Goal: Information Seeking & Learning: Check status

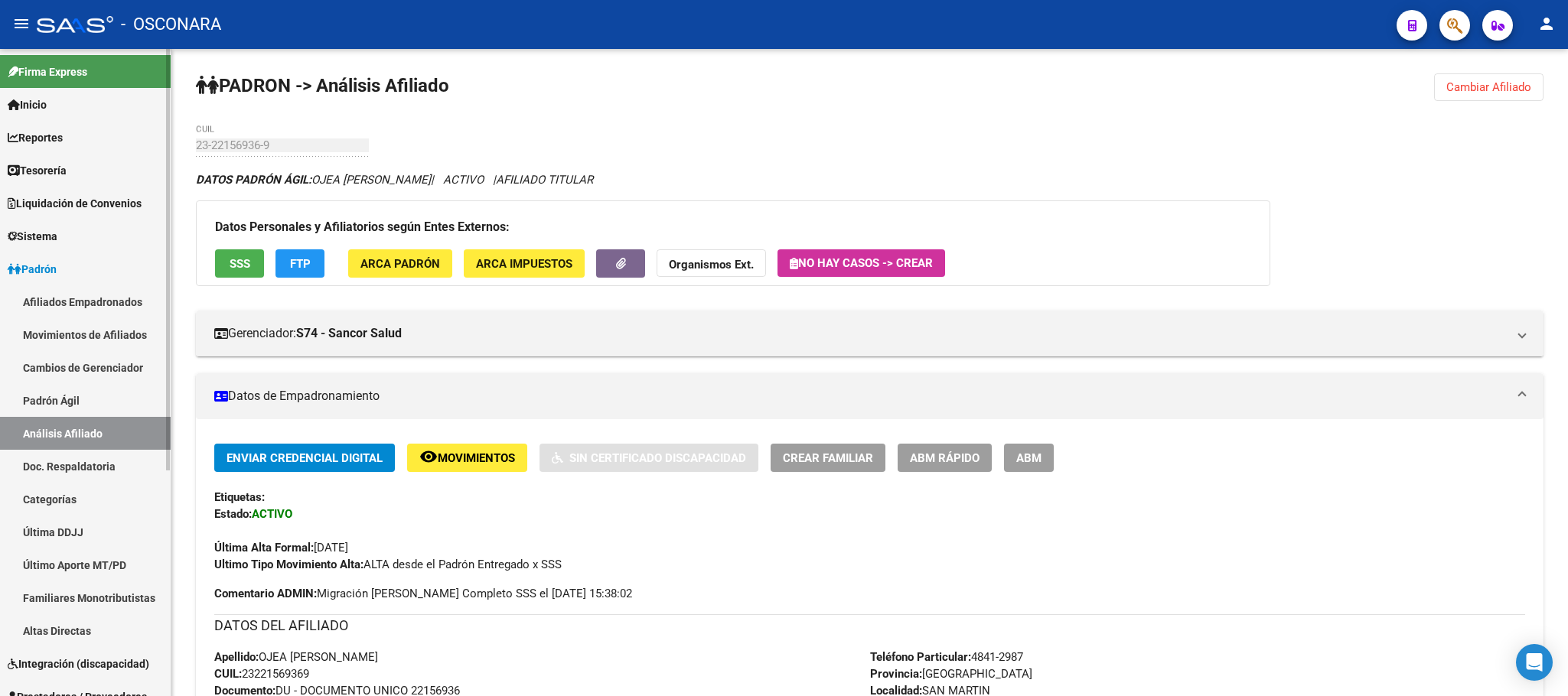
click at [97, 397] on link "Padrón Ágil" at bounding box center [86, 400] width 171 height 33
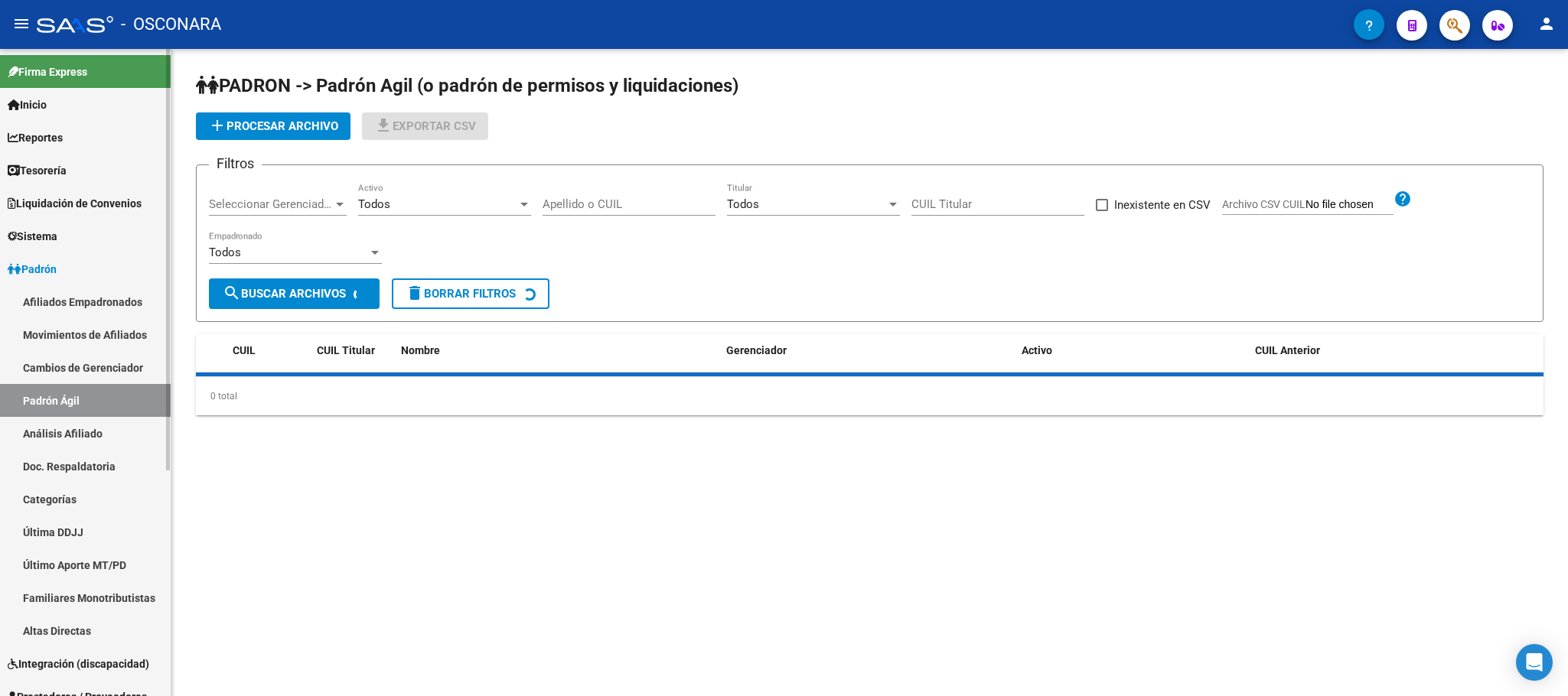
click at [101, 418] on link "Análisis Afiliado" at bounding box center [86, 433] width 171 height 33
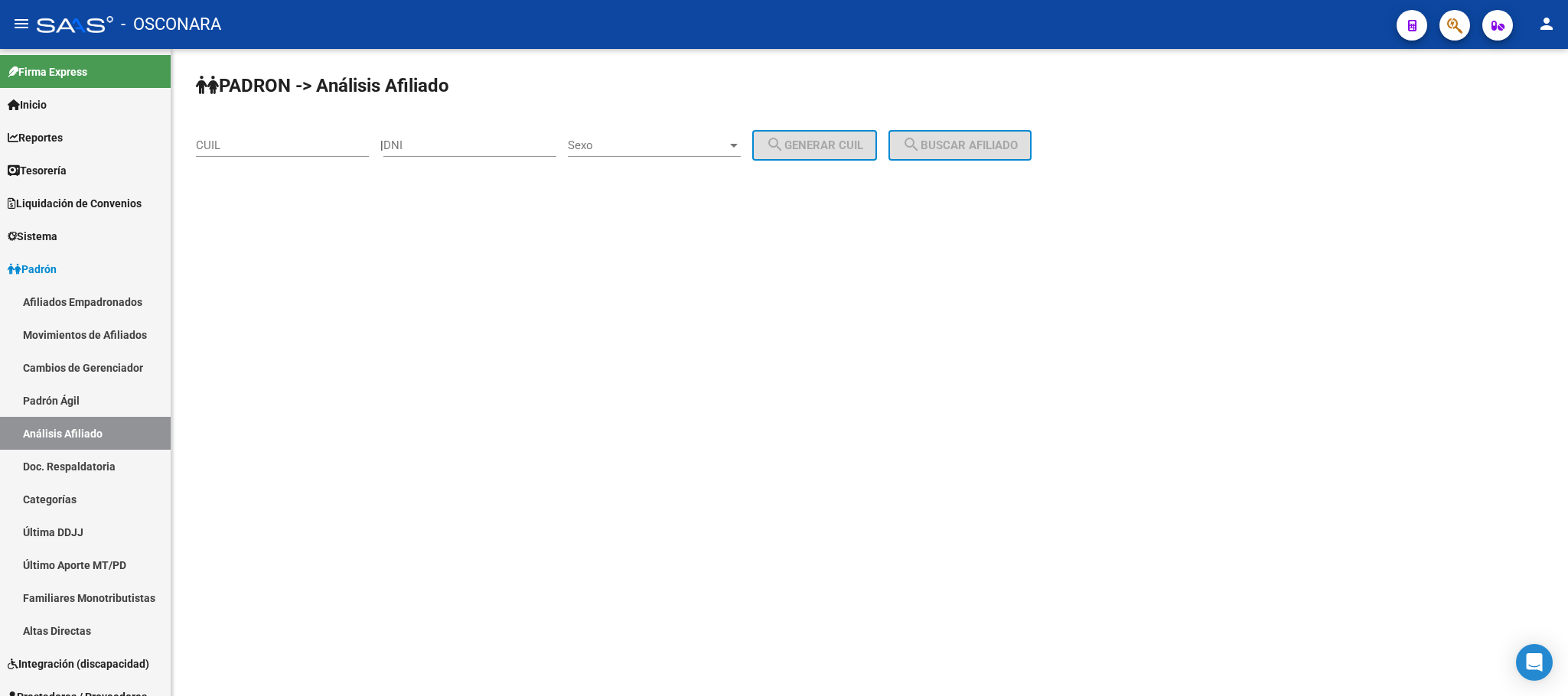
click at [278, 147] on input "CUIL" at bounding box center [282, 145] width 173 height 14
paste input "20-44806814-6"
type input "20-44806814-6"
click at [1007, 145] on span "search Buscar afiliado" at bounding box center [959, 145] width 116 height 14
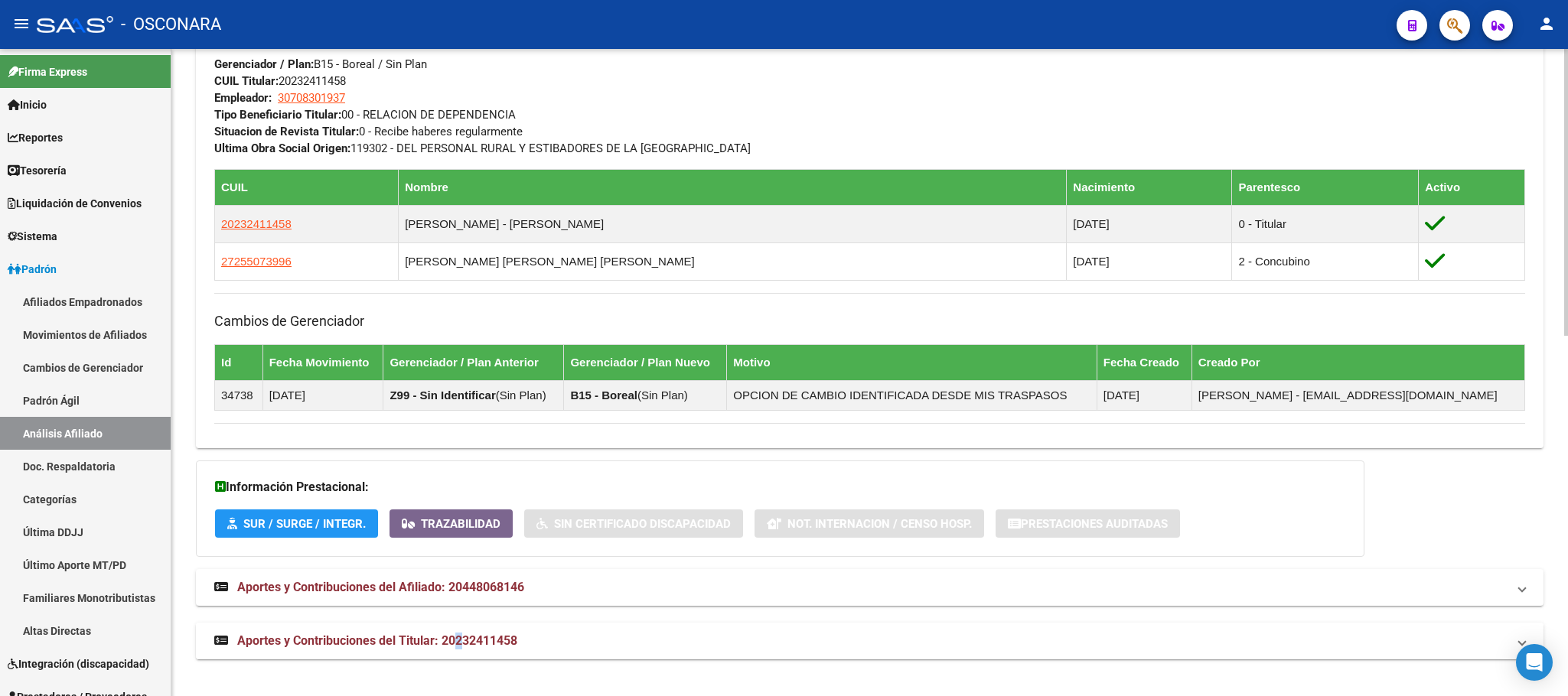
click at [460, 632] on mat-expansion-panel-header "Aportes y Contribuciones del Titular: 20232411458" at bounding box center [869, 641] width 1348 height 36
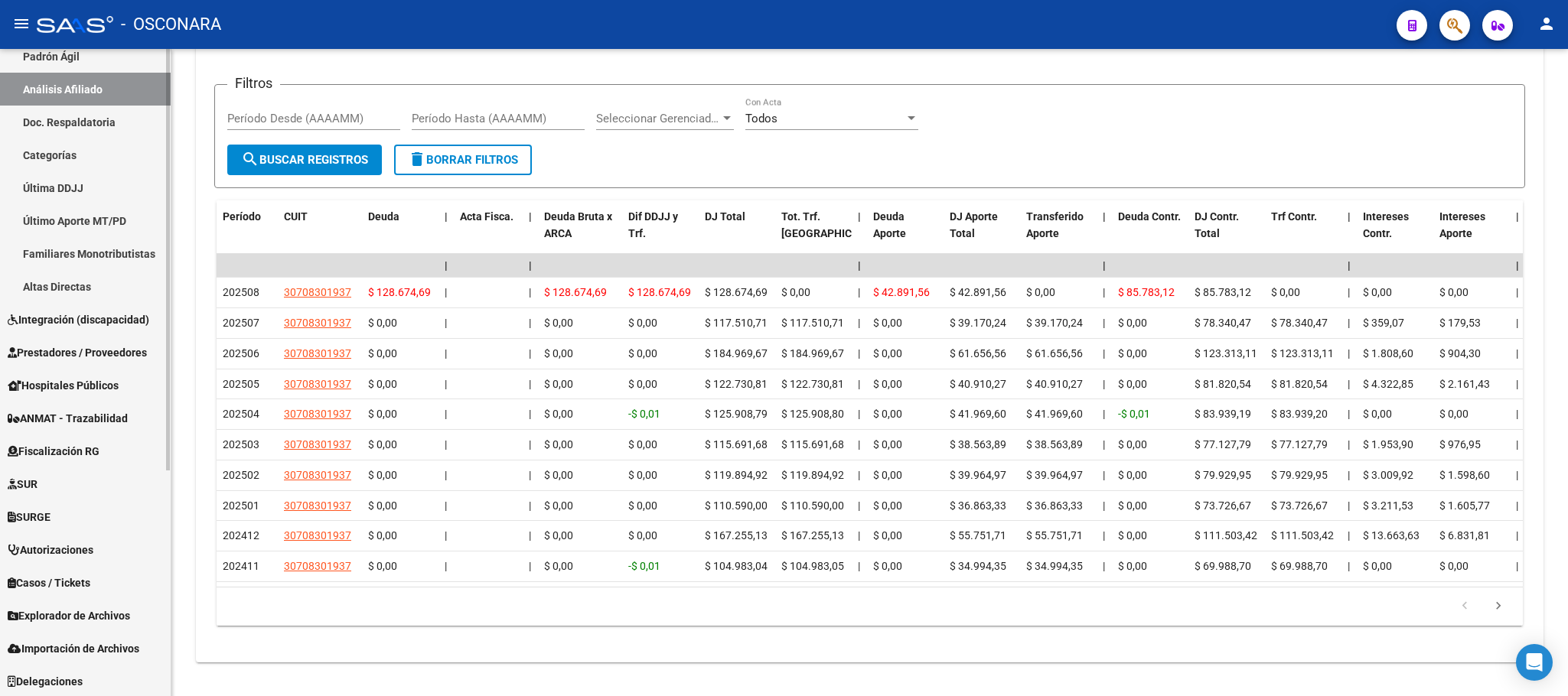
scroll to position [345, 0]
click at [131, 348] on span "Prestadores / Proveedores" at bounding box center [76, 352] width 139 height 16
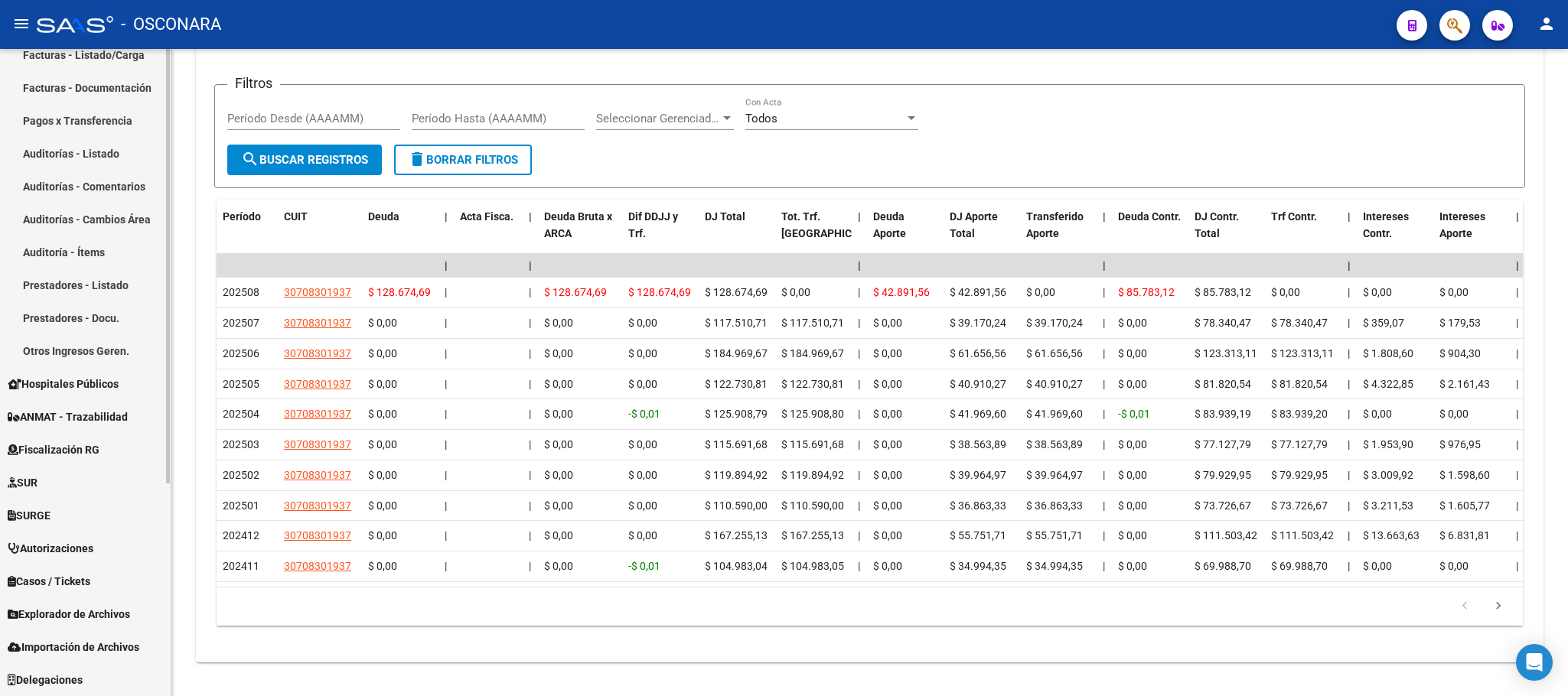
scroll to position [312, 0]
click at [106, 616] on span "Explorador de Archivos" at bounding box center [68, 615] width 123 height 16
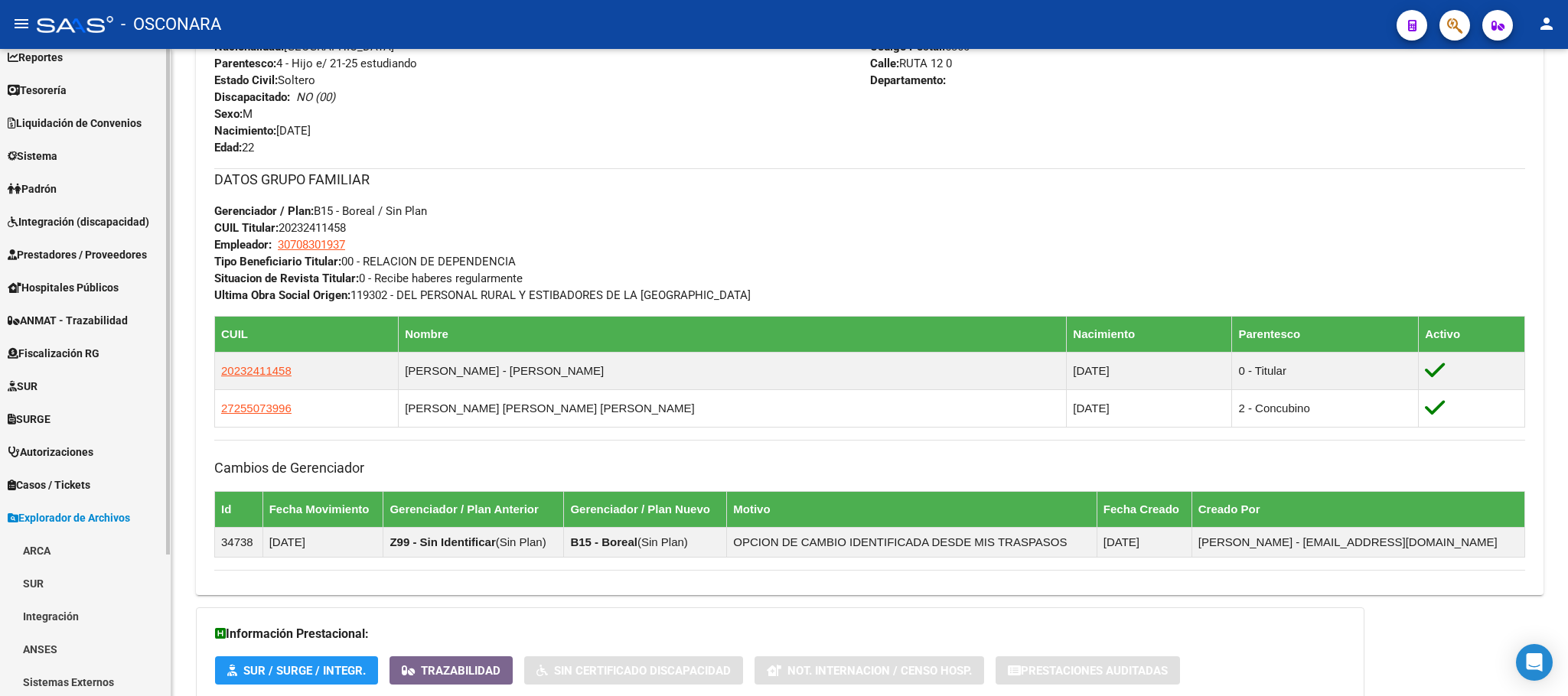
scroll to position [180, 0]
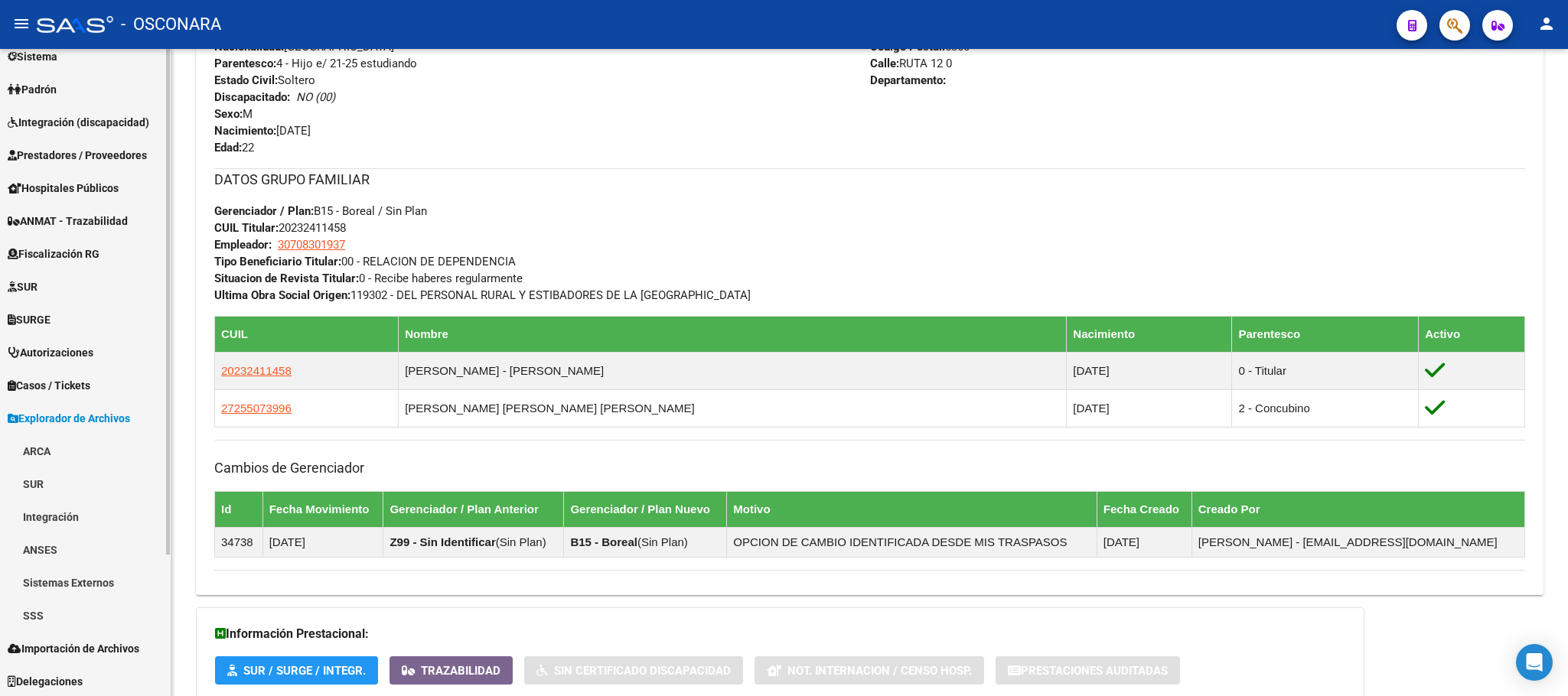
click at [104, 581] on link "Sistemas Externos" at bounding box center [86, 582] width 171 height 33
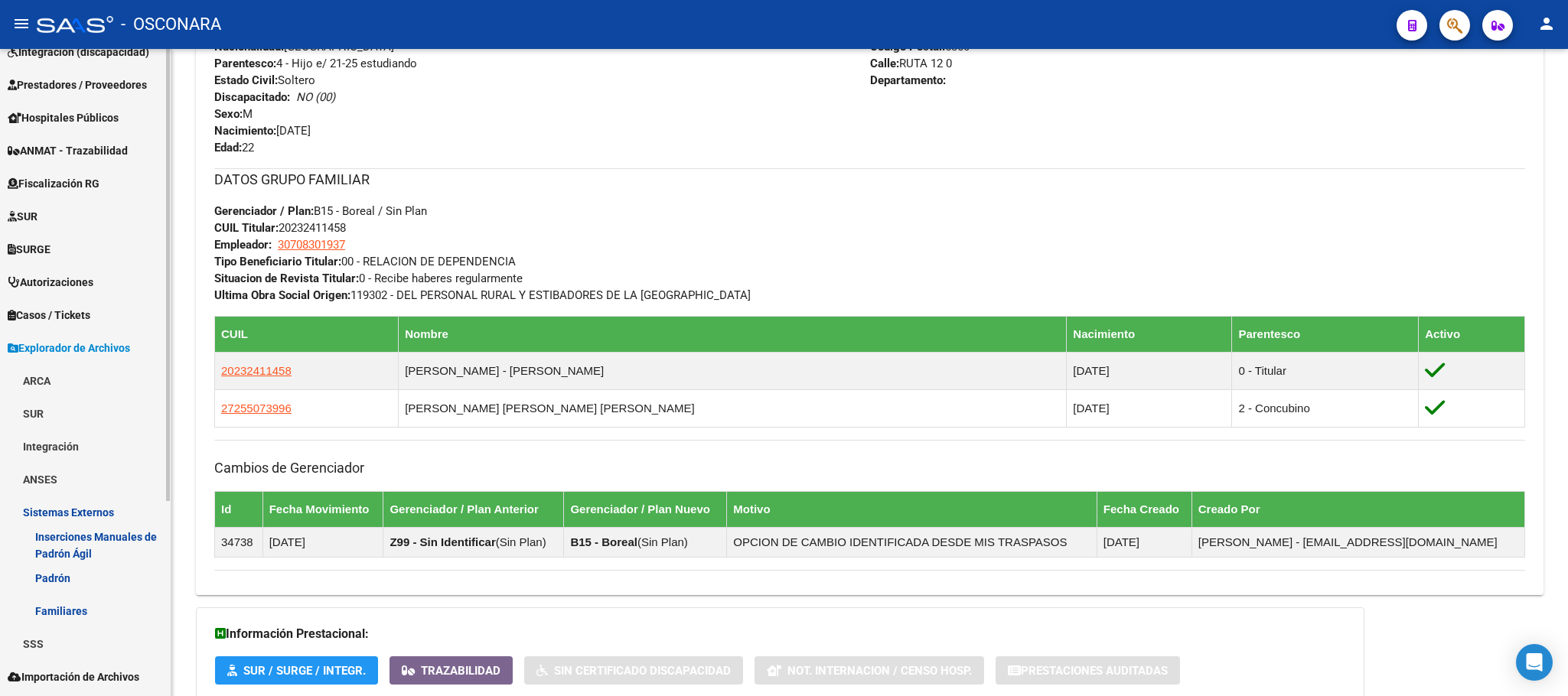
scroll to position [278, 0]
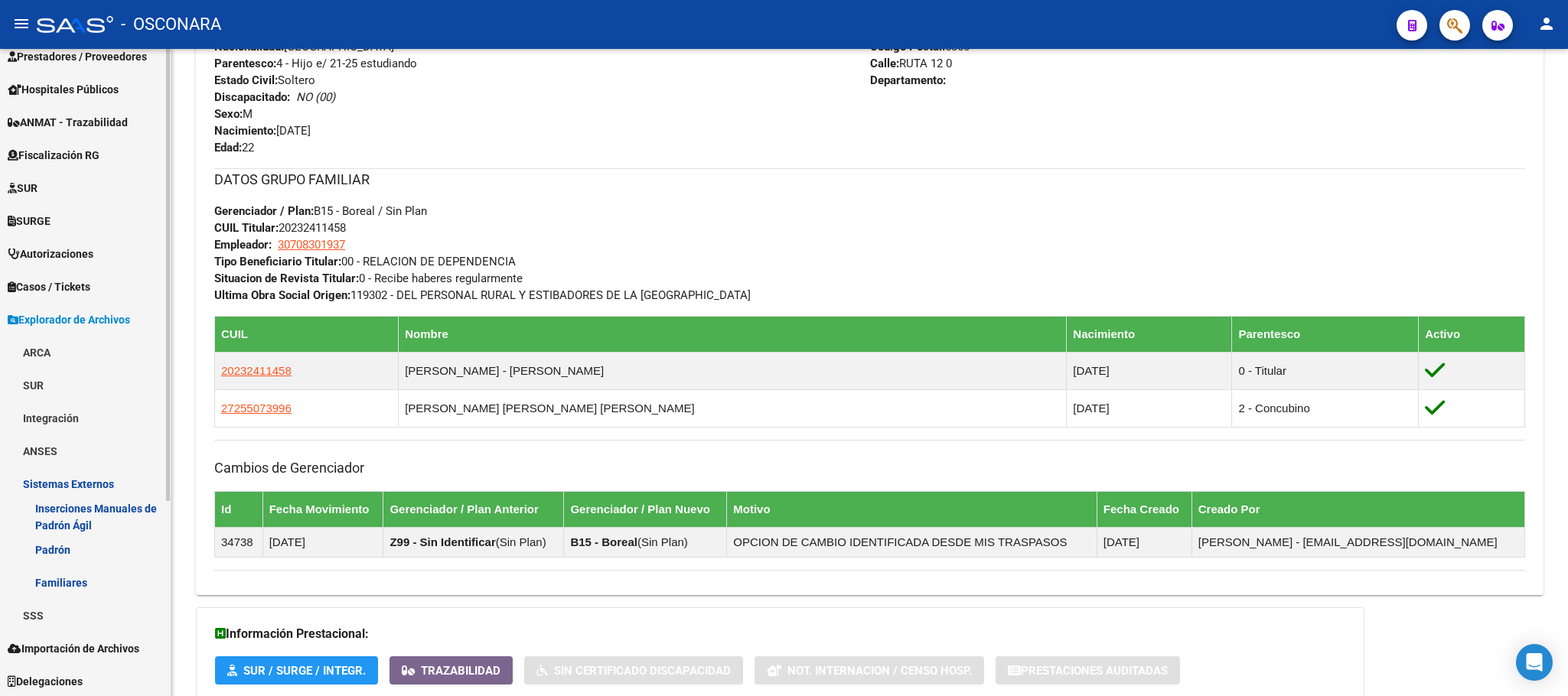
click at [60, 618] on link "SSS" at bounding box center [86, 615] width 171 height 33
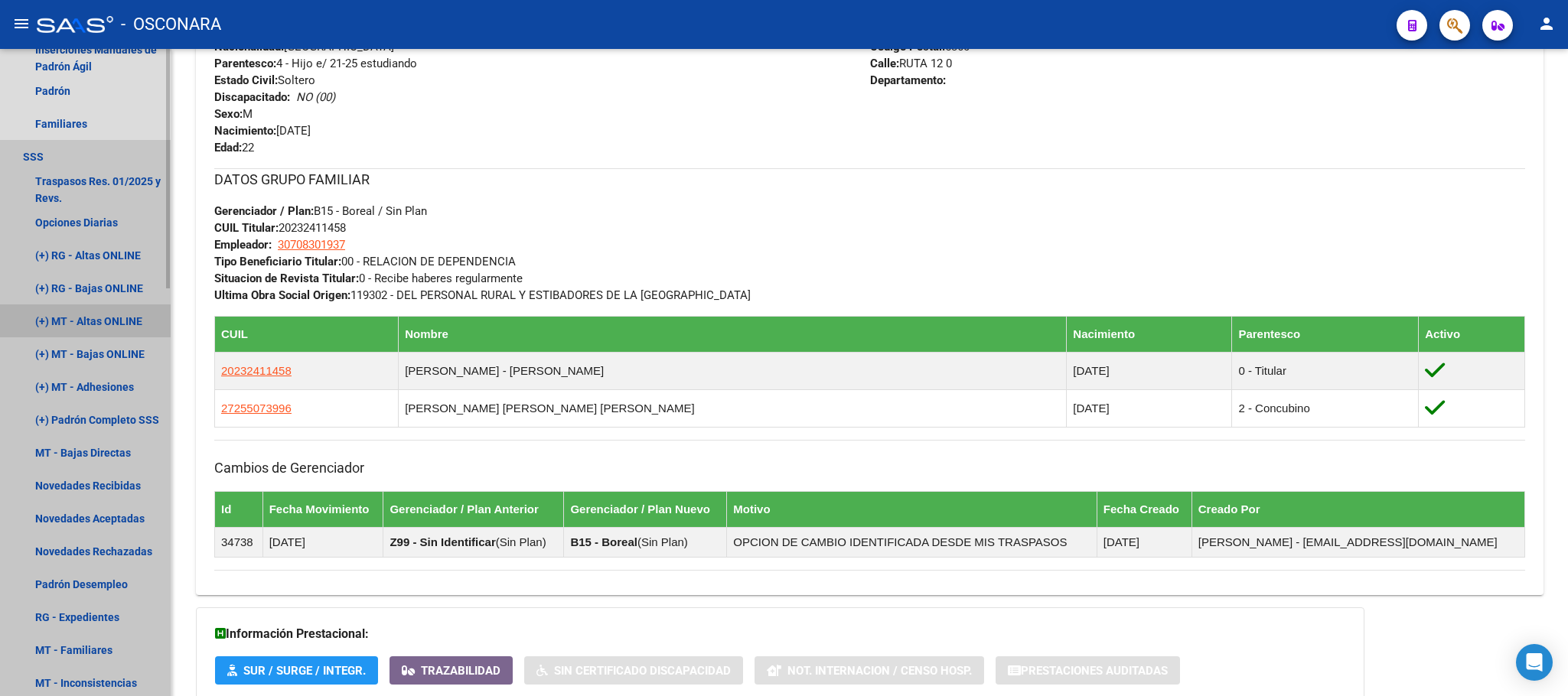
click at [86, 321] on link "(+) MT - Altas ONLINE" at bounding box center [86, 321] width 171 height 33
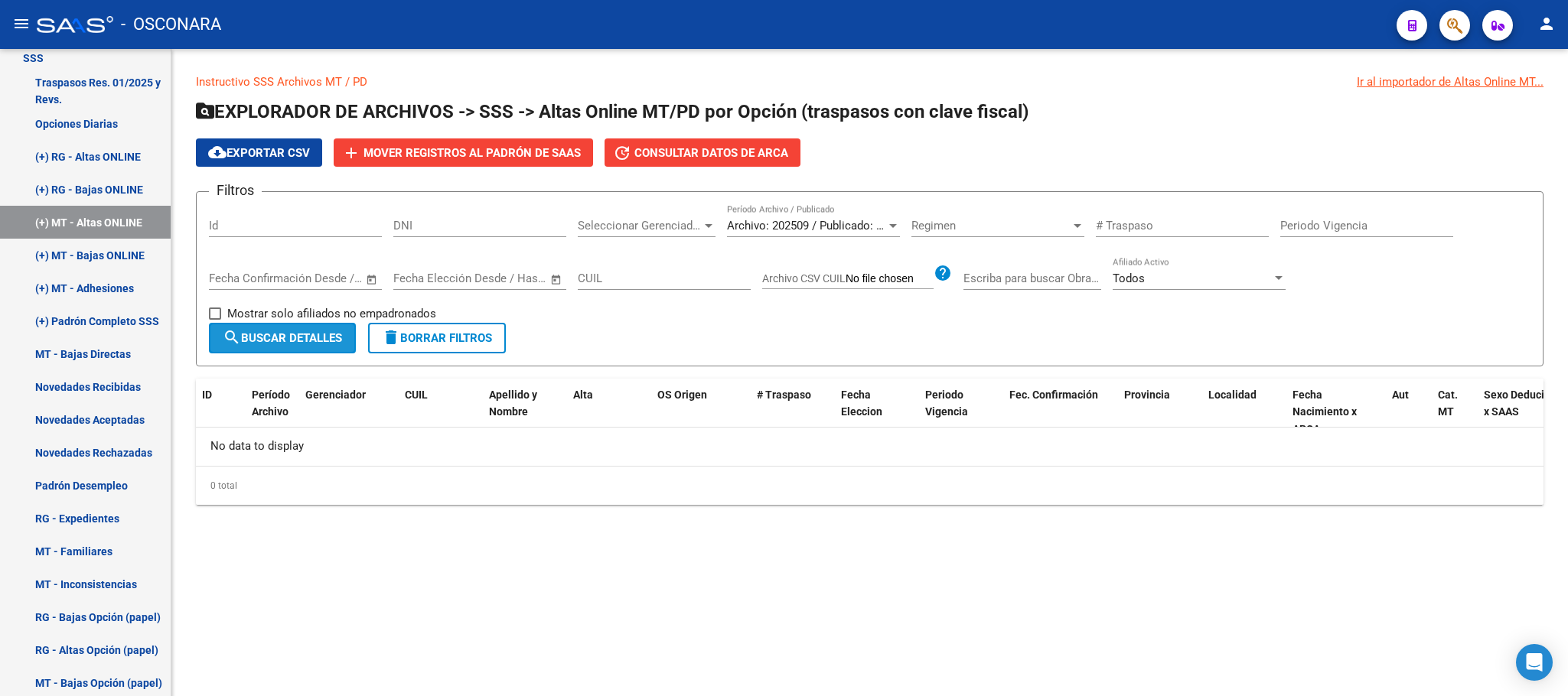
click at [322, 335] on span "search Buscar Detalles" at bounding box center [282, 338] width 119 height 14
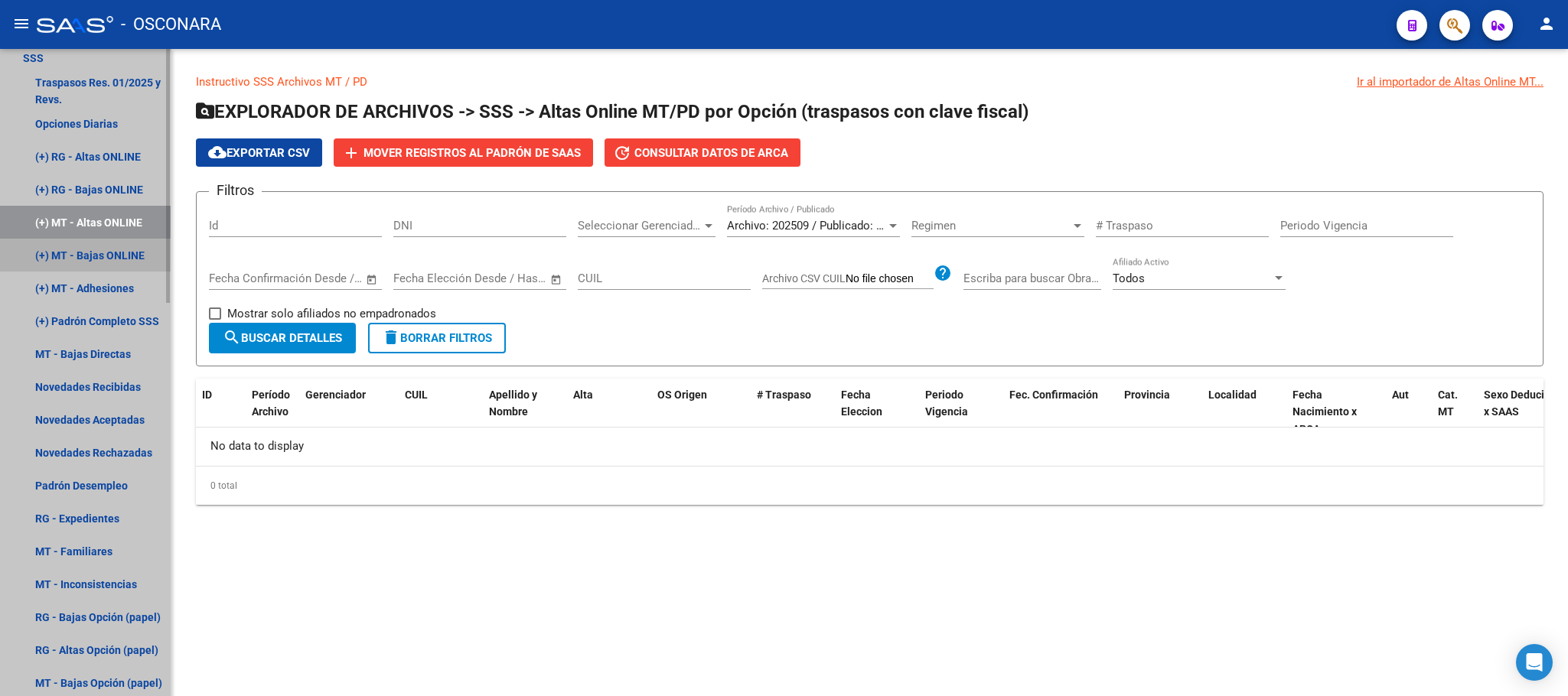
click at [124, 253] on link "(+) MT - Bajas ONLINE" at bounding box center [86, 255] width 171 height 33
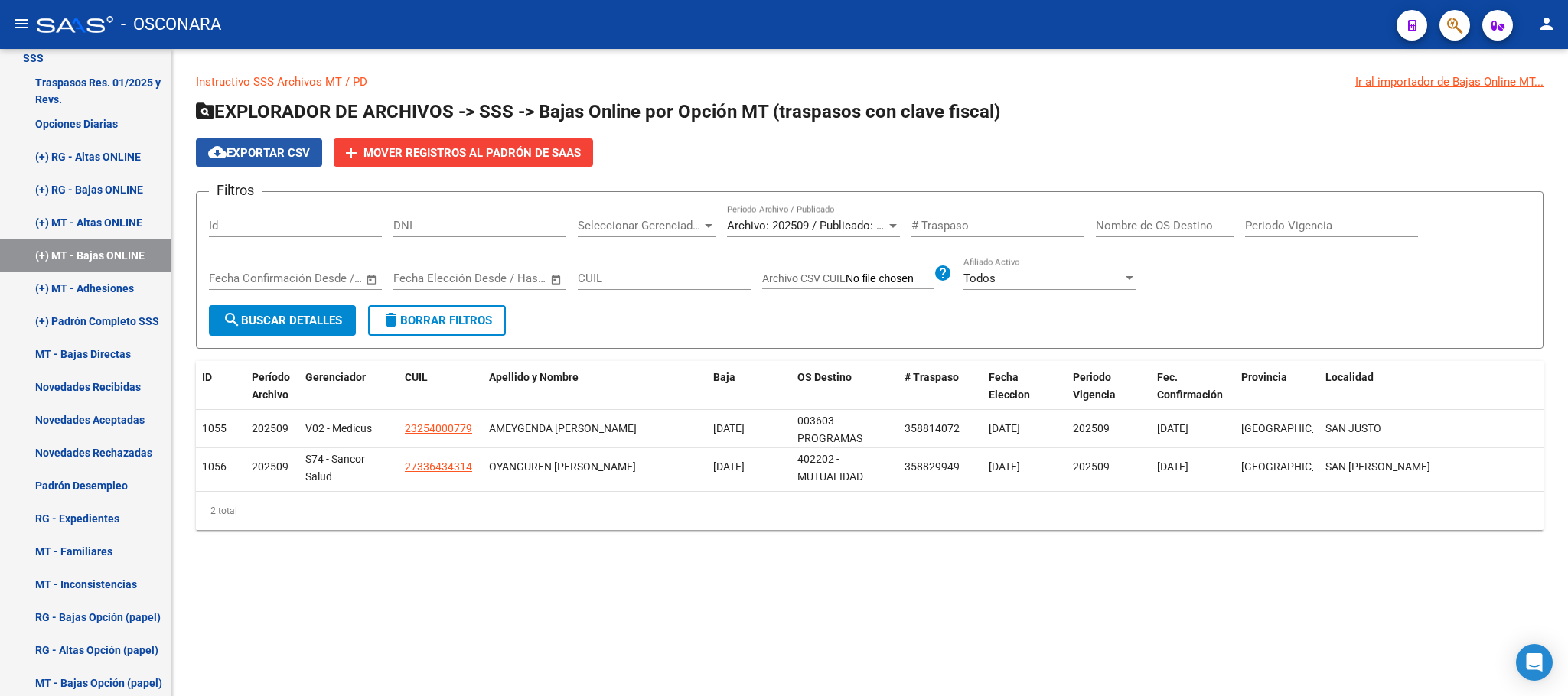
click at [289, 146] on span "cloud_download Exportar CSV" at bounding box center [259, 153] width 102 height 14
click at [499, 152] on span "Mover registros al PADRÓN de SAAS" at bounding box center [471, 153] width 217 height 14
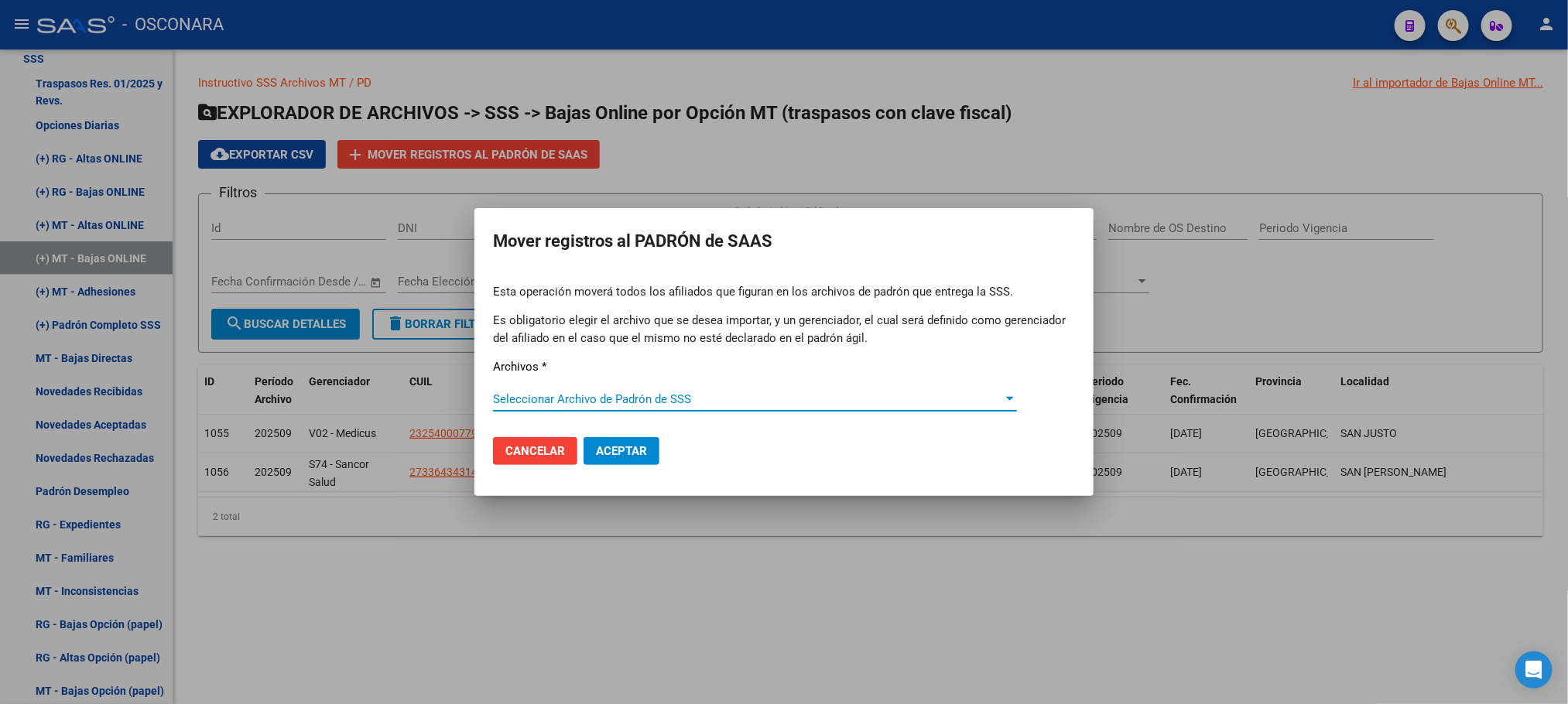
click at [732, 397] on span "Seleccionar Archivo de Padrón de SSS" at bounding box center [748, 398] width 510 height 14
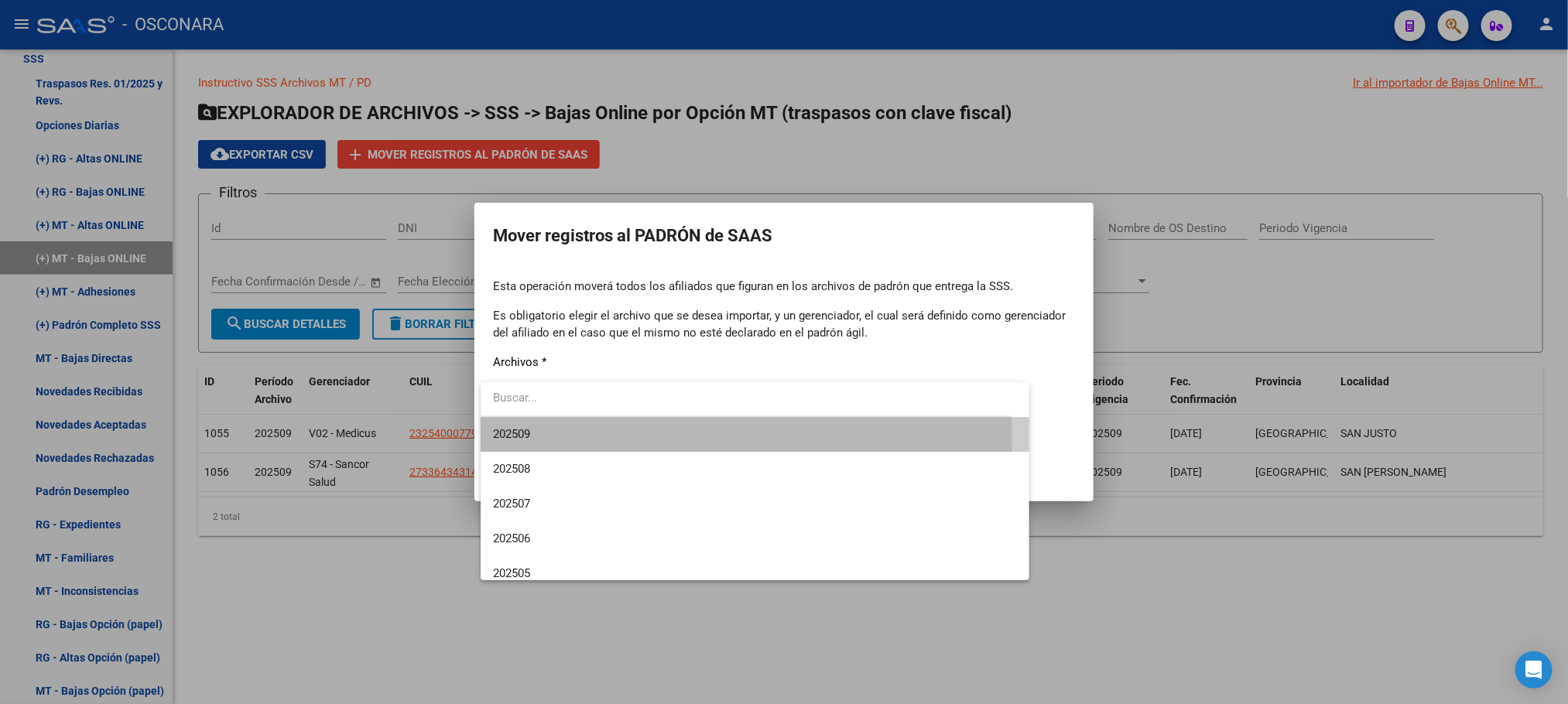
click at [595, 440] on span "202509" at bounding box center [755, 434] width 524 height 35
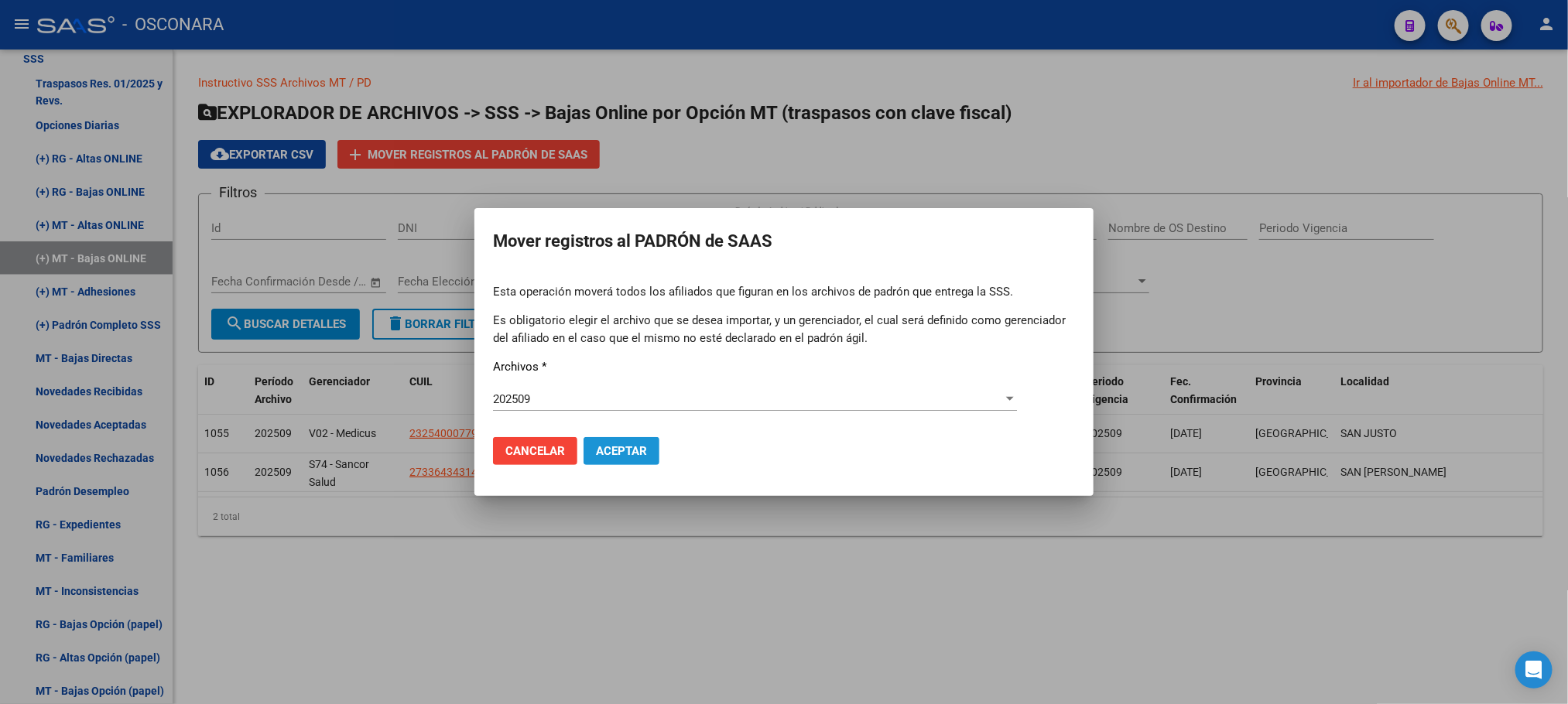
click at [629, 450] on span "Aceptar" at bounding box center [620, 451] width 51 height 14
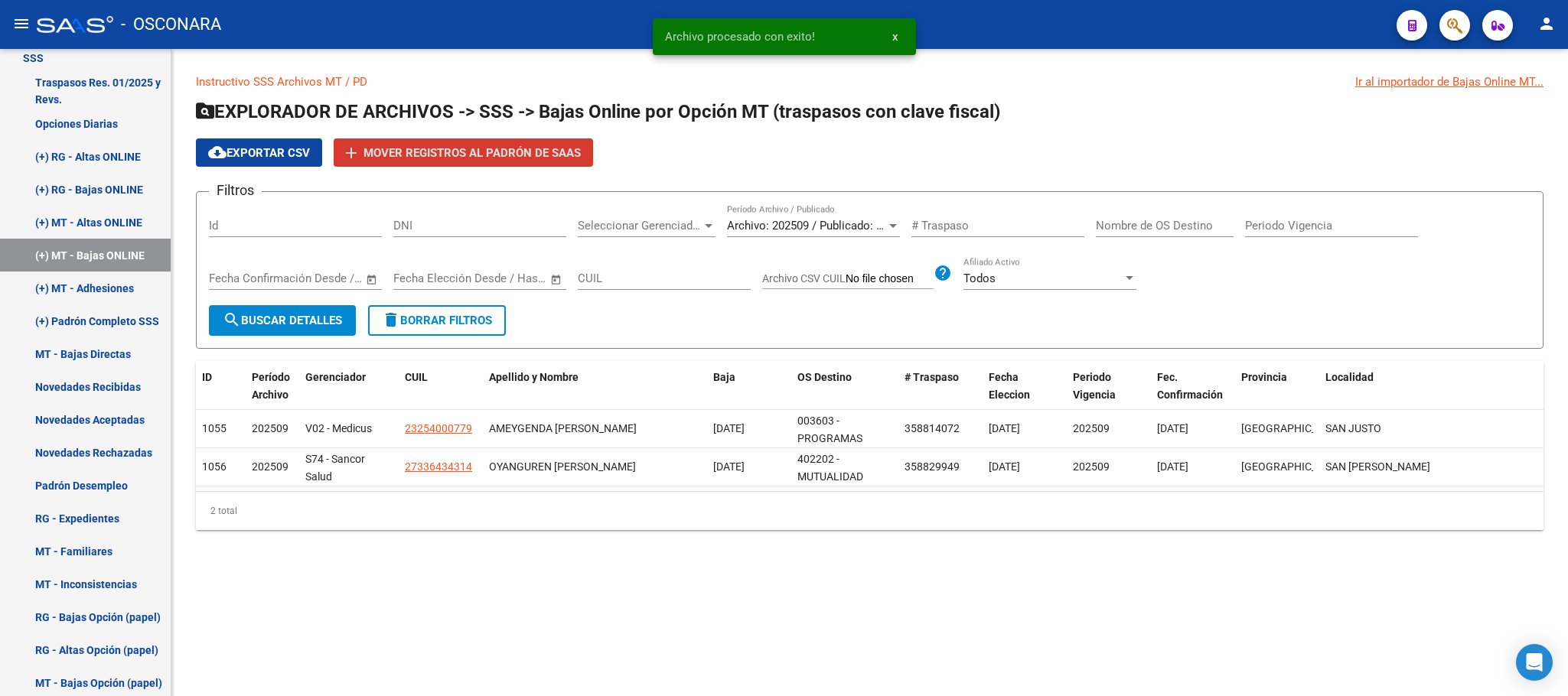
click at [267, 155] on span "cloud_download Exportar CSV" at bounding box center [259, 153] width 102 height 14
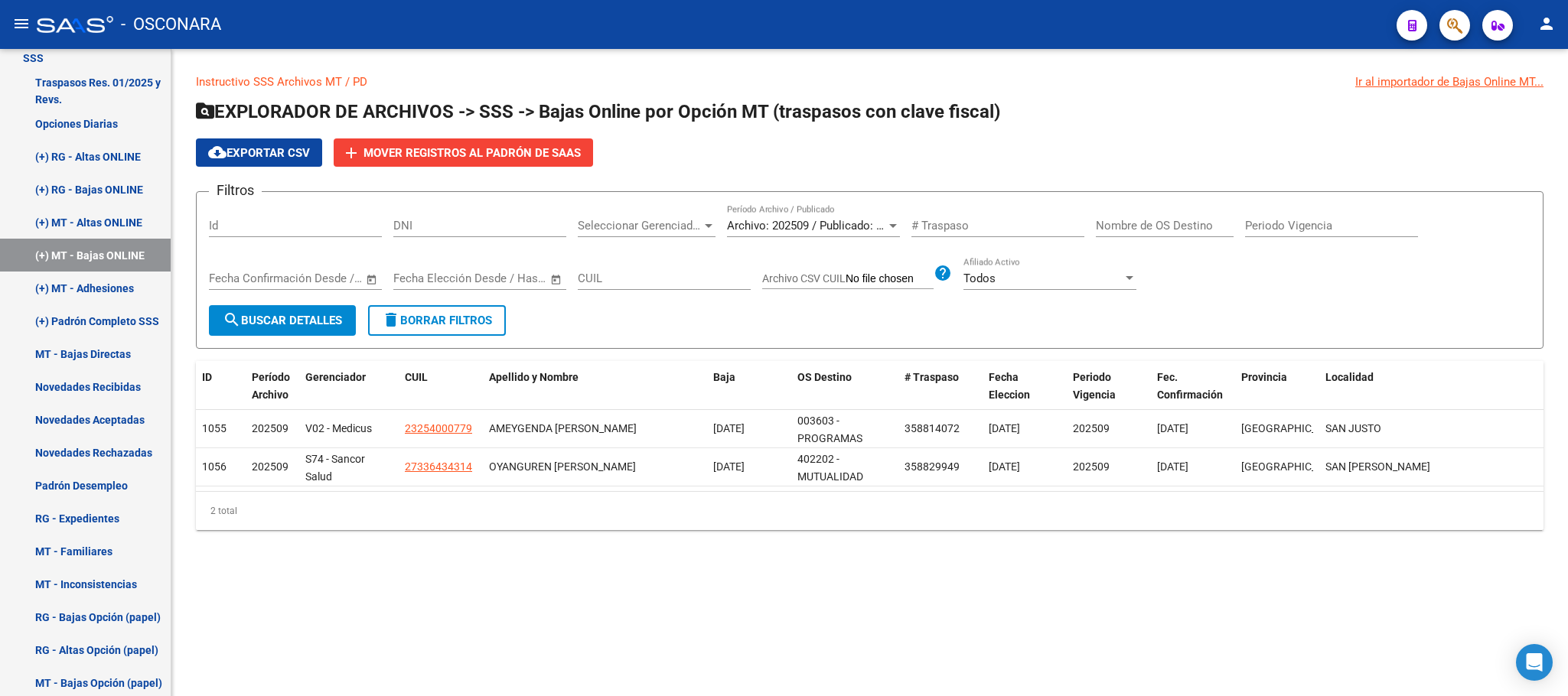
click at [717, 613] on mat-sidenav-content "Instructivo SSS Archivos MT / PD Ir al importador de Bajas Online MT... EXPLORA…" at bounding box center [869, 372] width 1397 height 647
click at [81, 352] on link "MT - Bajas Directas" at bounding box center [86, 354] width 171 height 33
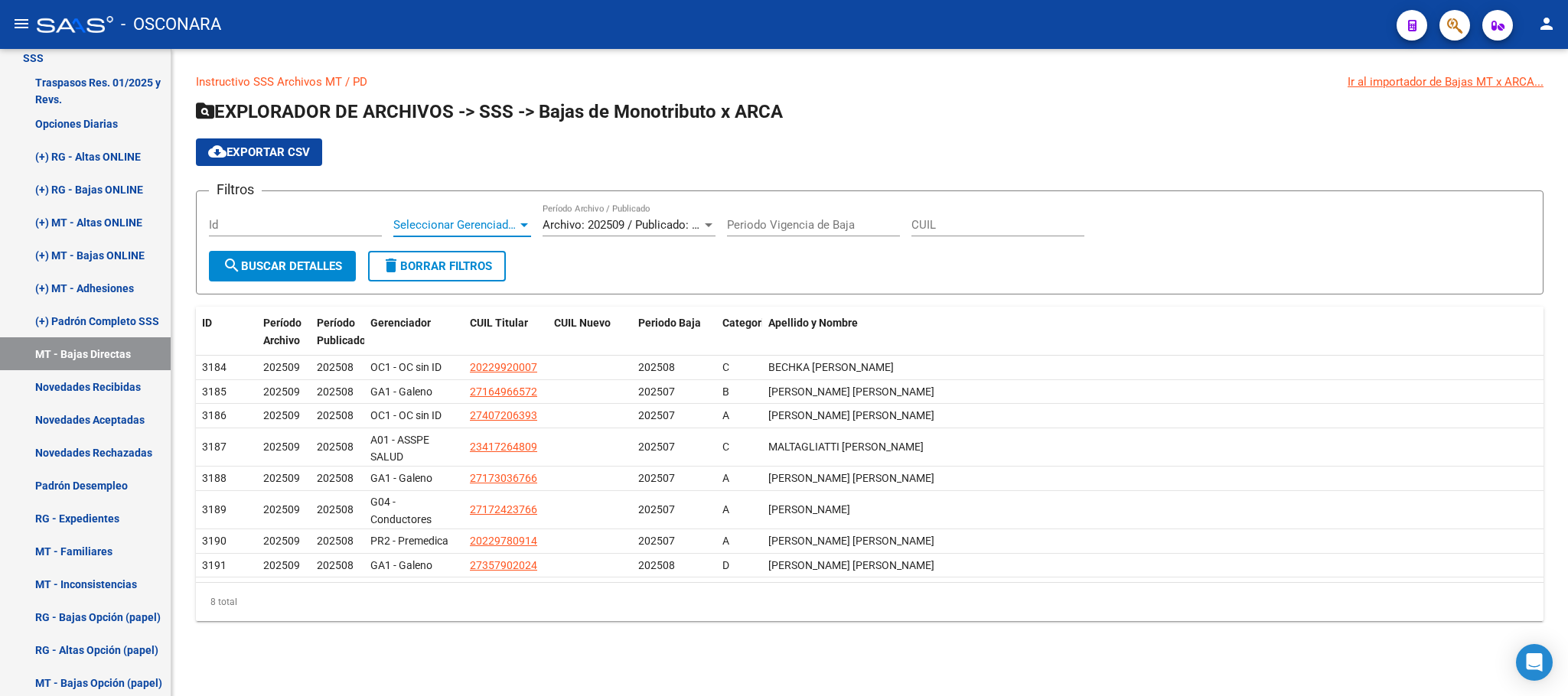
click at [485, 221] on span "Seleccionar Gerenciador" at bounding box center [455, 225] width 124 height 14
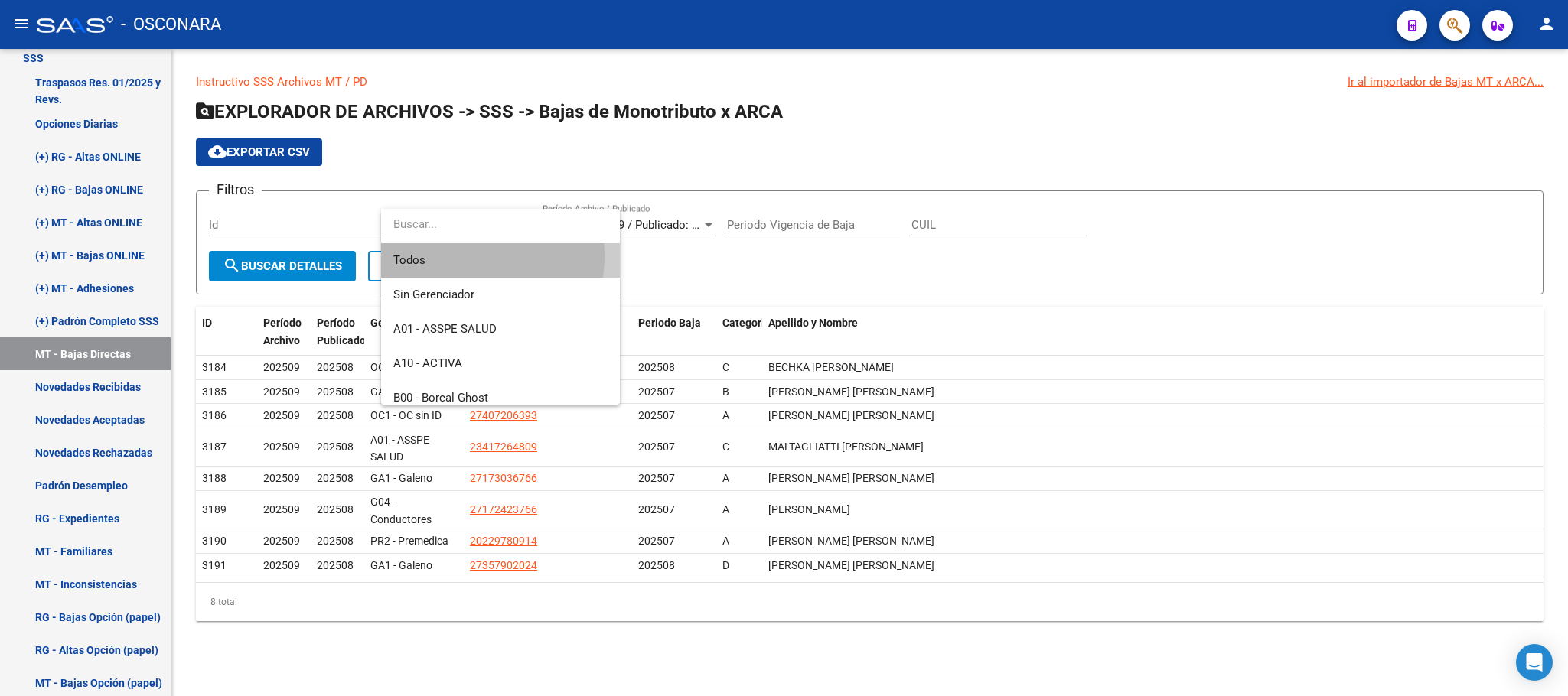
click at [460, 255] on span "Todos" at bounding box center [500, 260] width 214 height 35
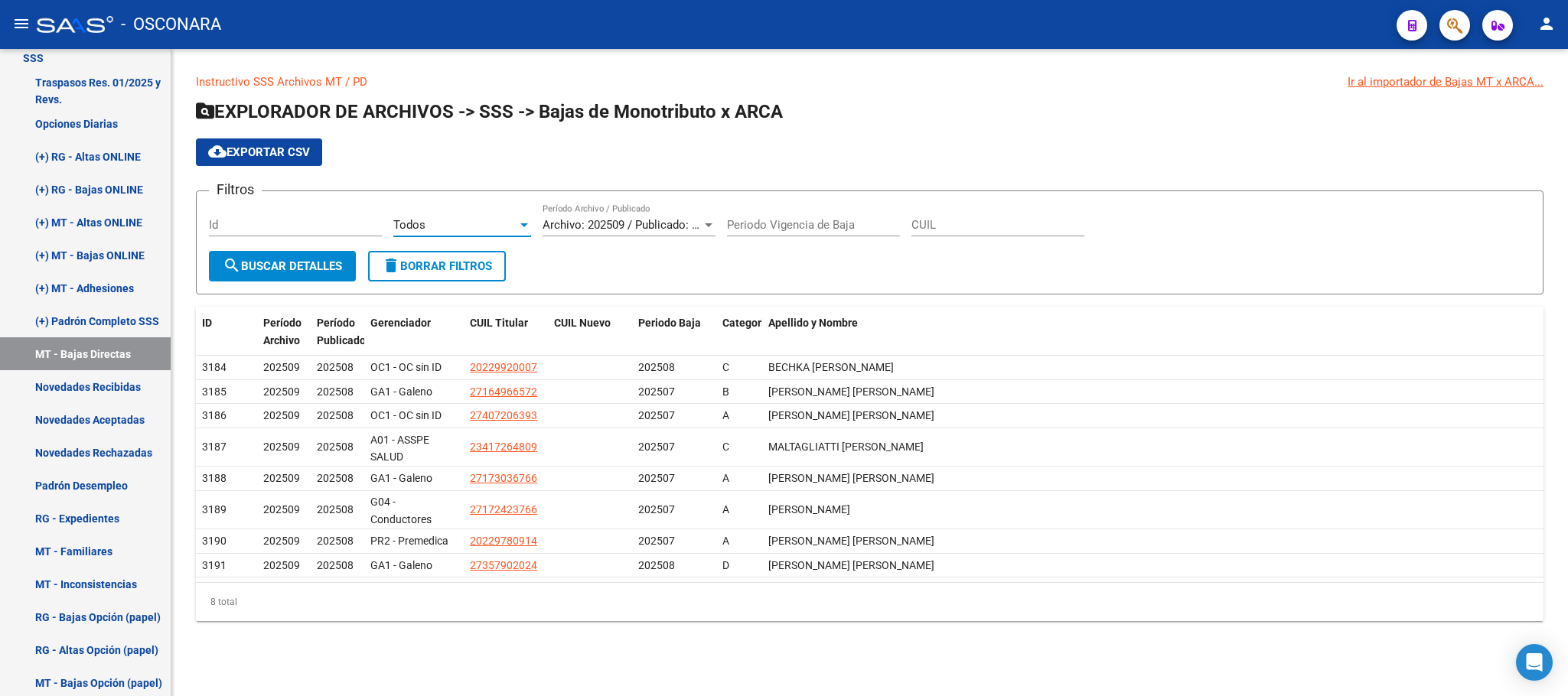
click at [250, 156] on span "cloud_download Exportar CSV" at bounding box center [259, 152] width 102 height 14
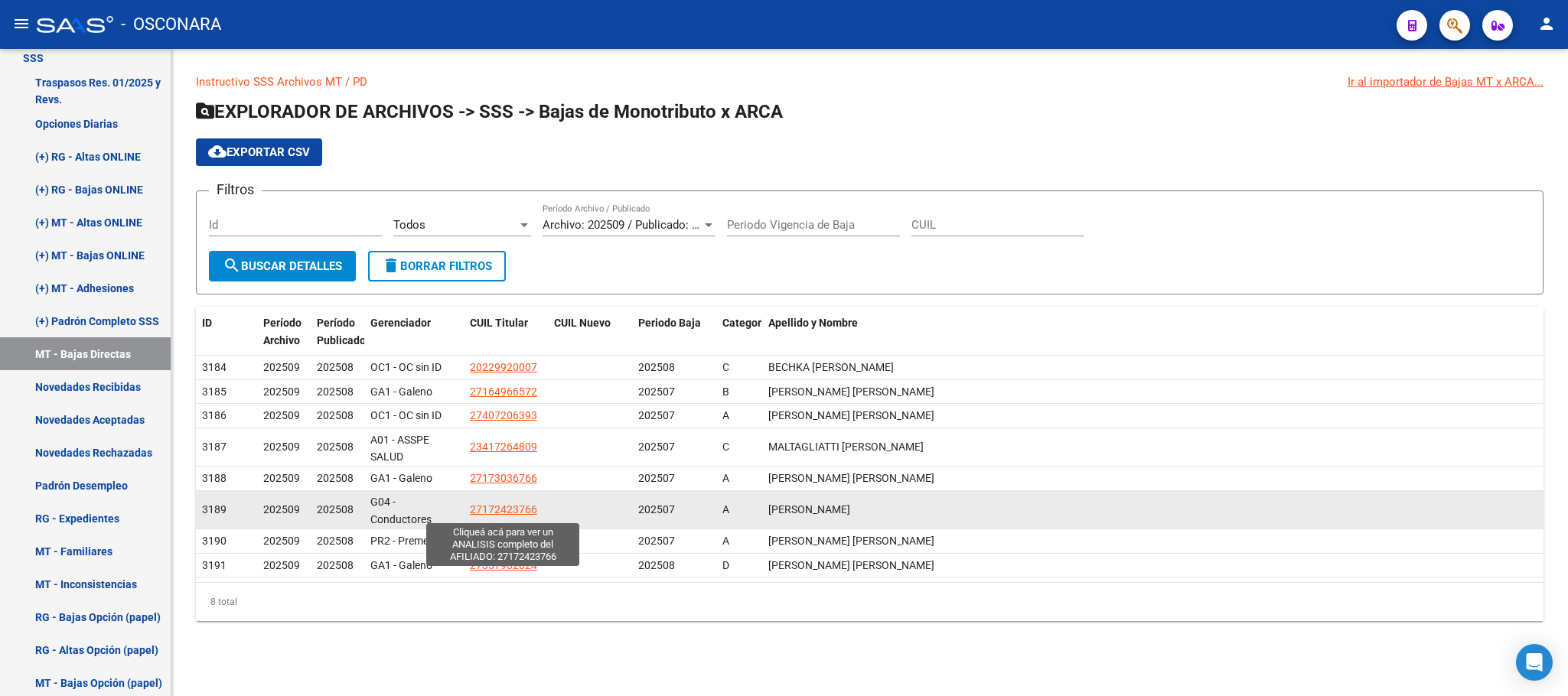
click at [506, 514] on span "27172423766" at bounding box center [503, 509] width 67 height 12
type textarea "27172423766"
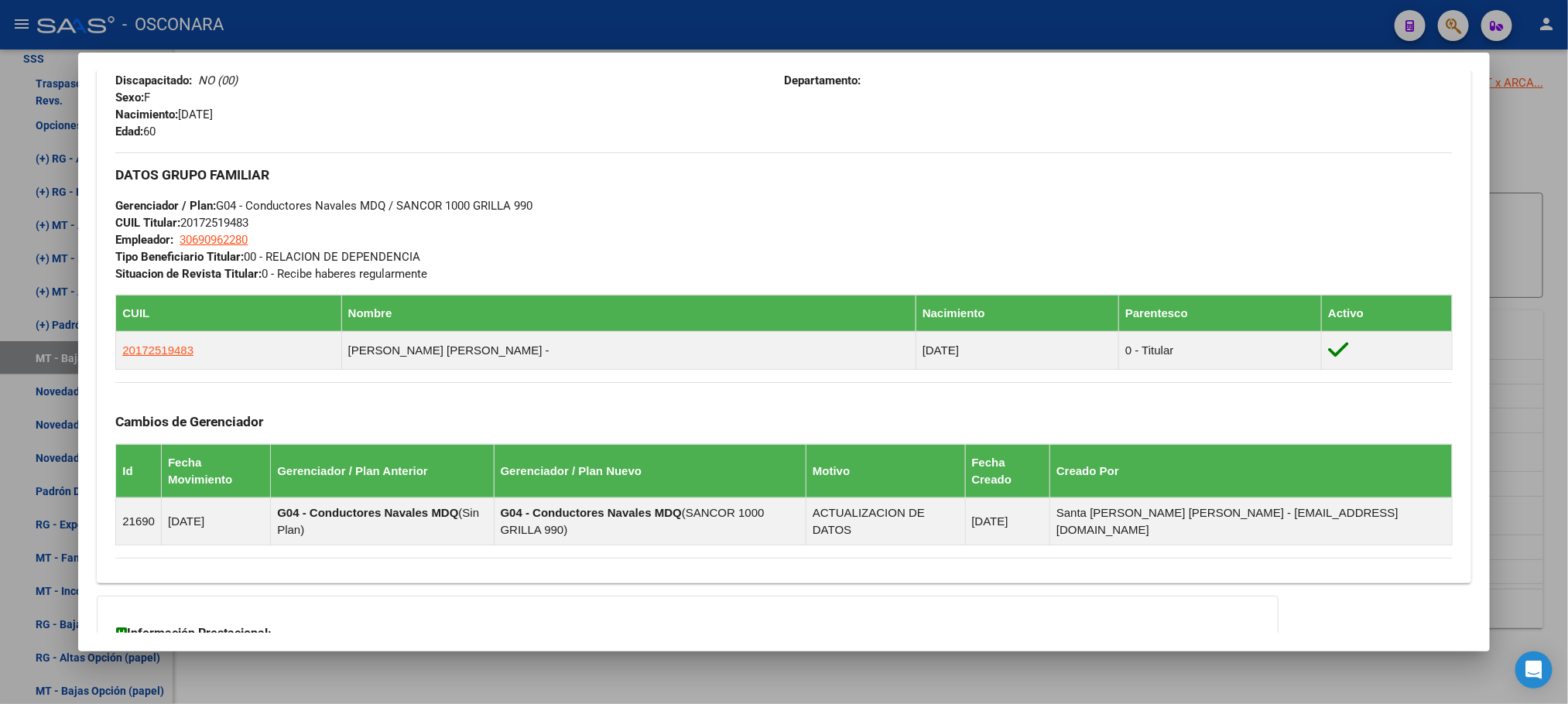
scroll to position [804, 0]
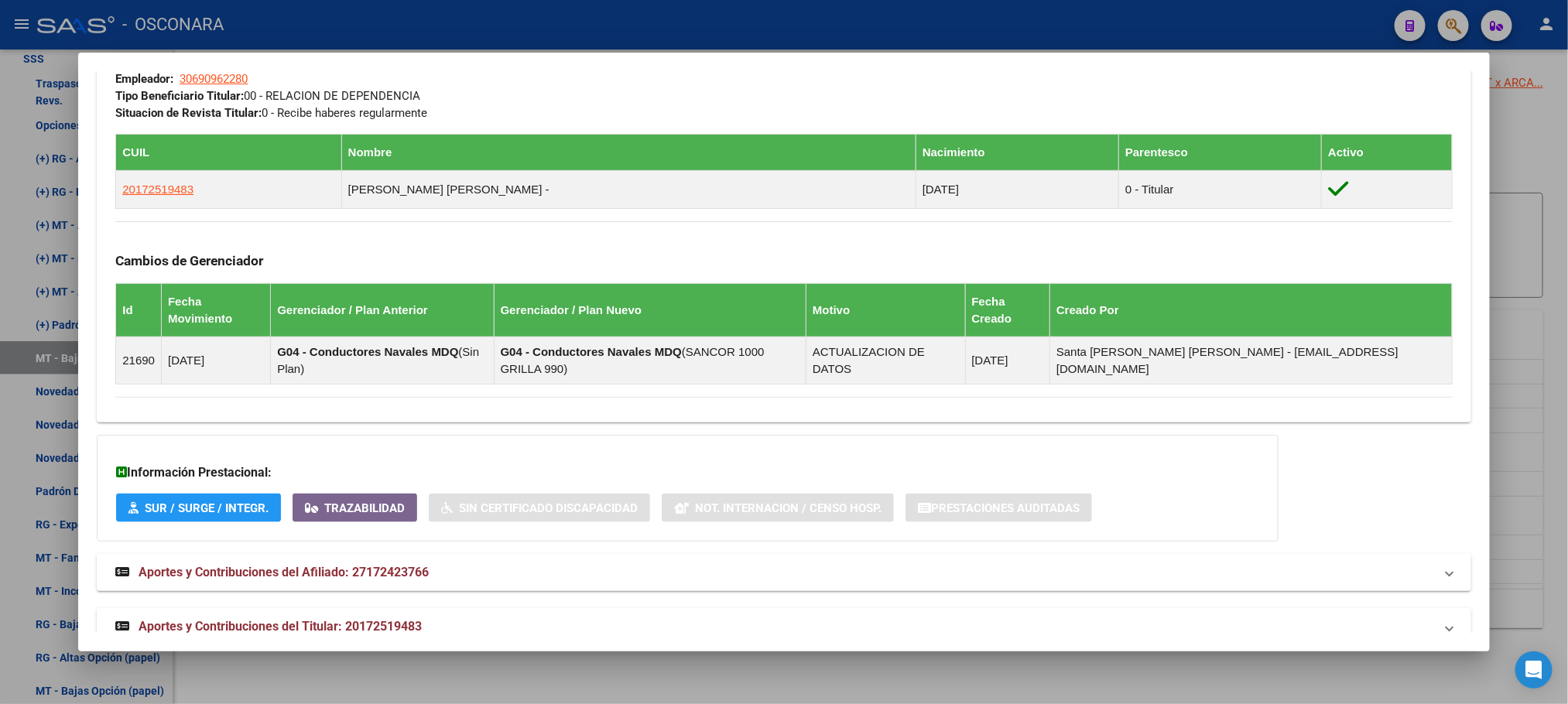
click at [378, 619] on span "Aportes y Contribuciones del Titular: 20172519483" at bounding box center [281, 627] width 283 height 15
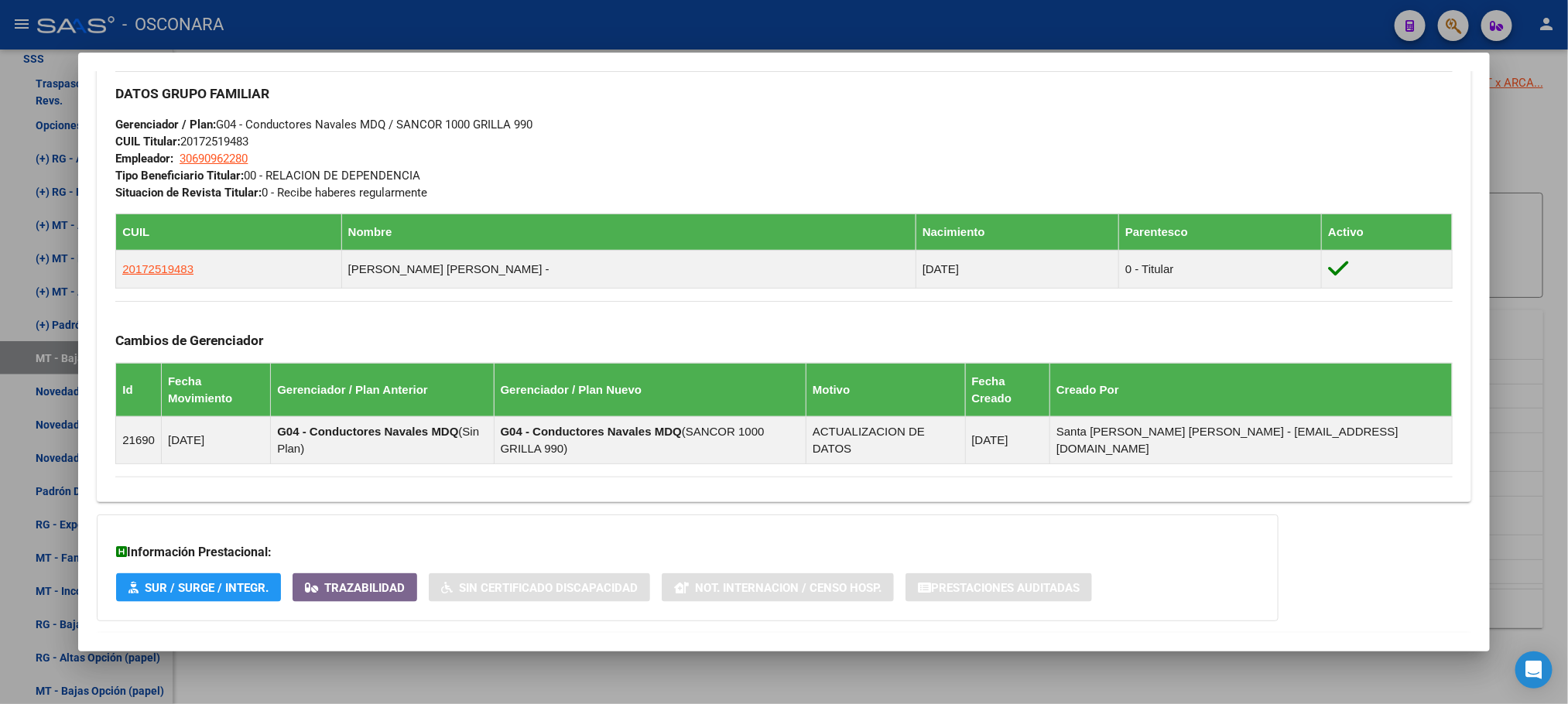
scroll to position [813, 0]
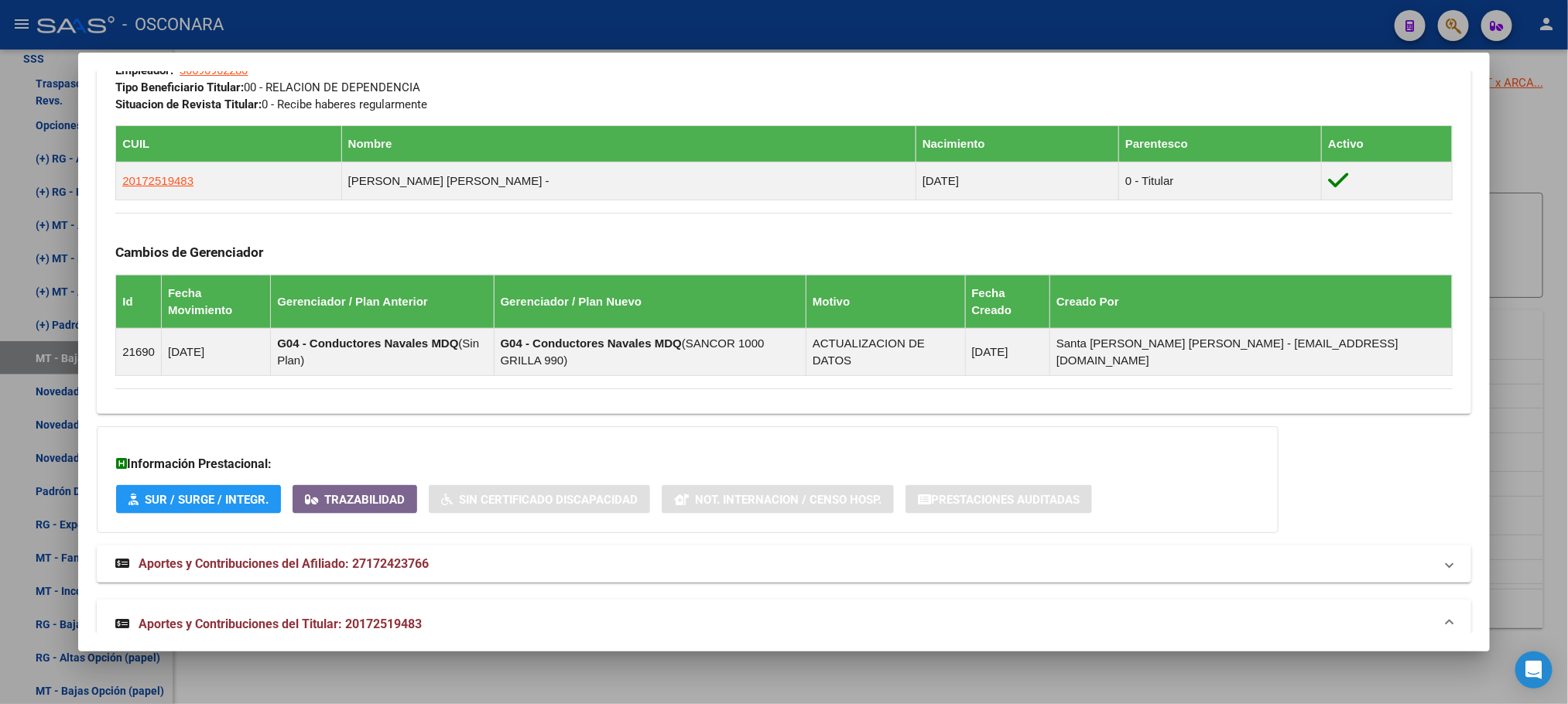
click at [414, 617] on span "Aportes y Contribuciones del Titular: 20172519483" at bounding box center [281, 624] width 283 height 15
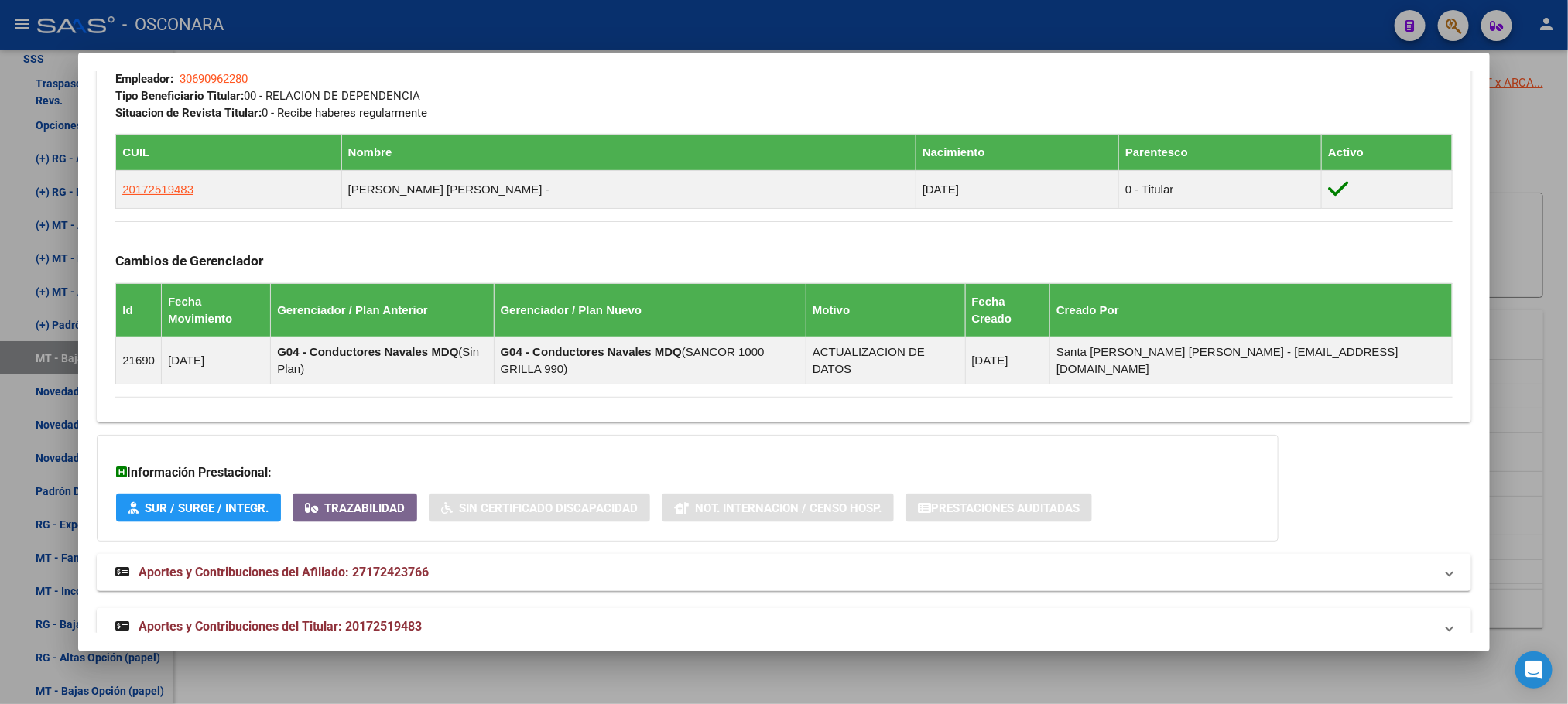
click at [423, 608] on mat-expansion-panel-header "Aportes y Contribuciones del Titular: 20172519483" at bounding box center [783, 627] width 1373 height 37
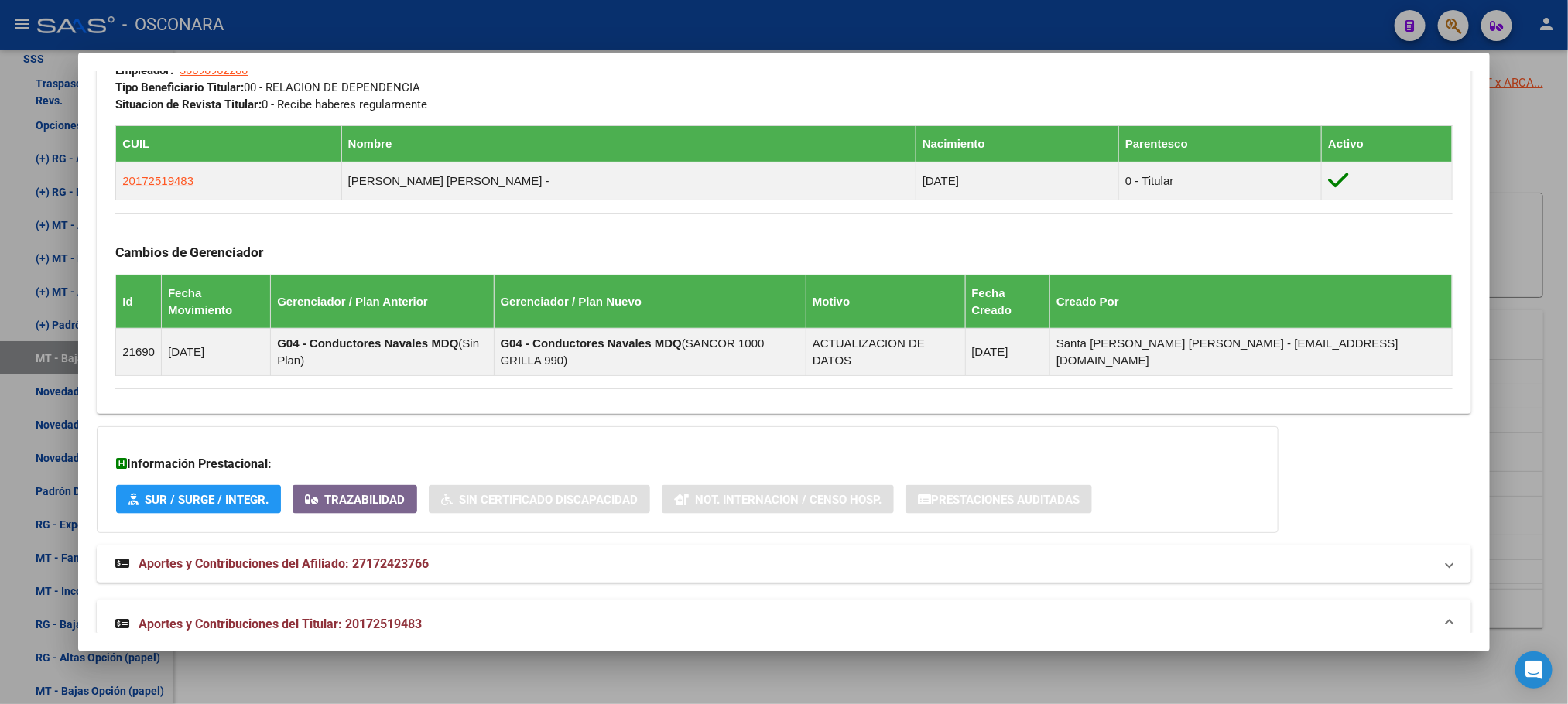
click at [409, 557] on span "Aportes y Contribuciones del Afiliado: 27172423766" at bounding box center [283, 564] width 290 height 15
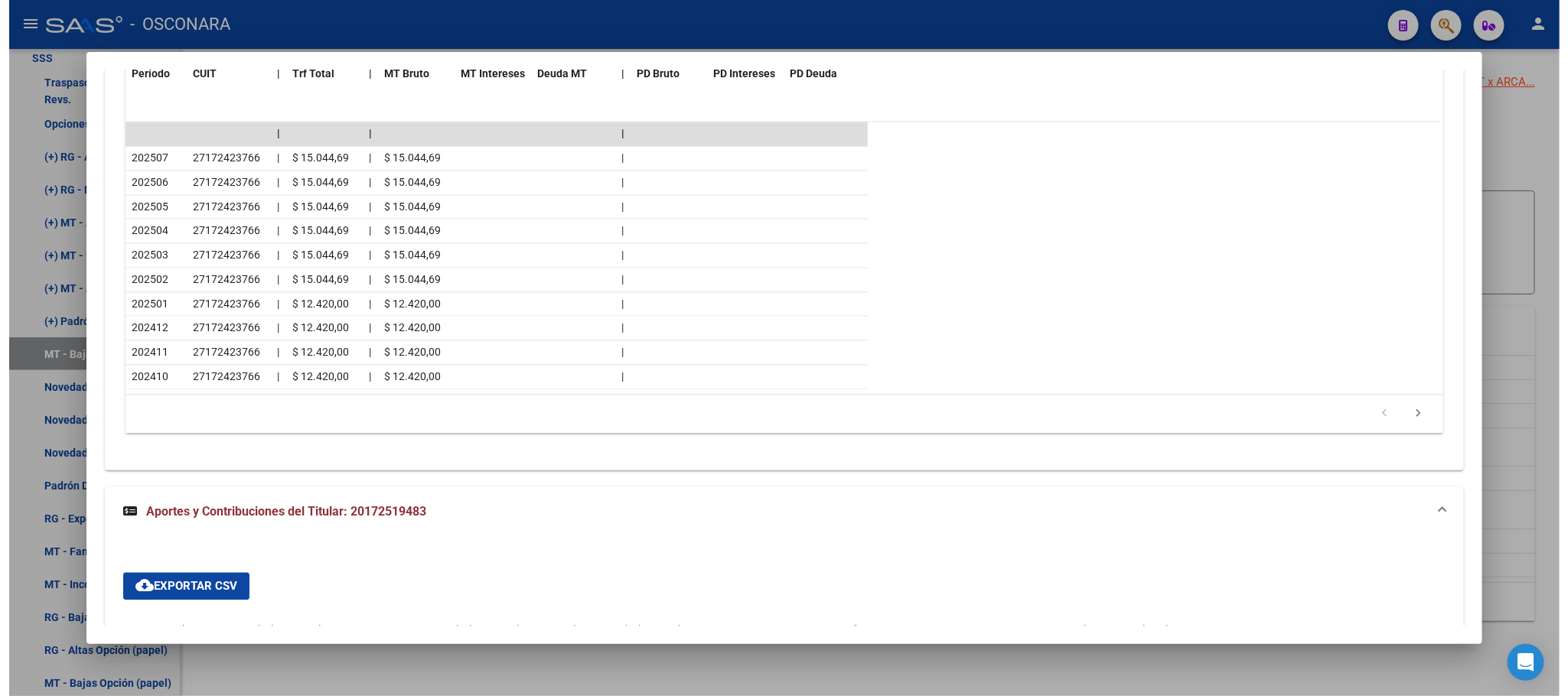
scroll to position [1607, 0]
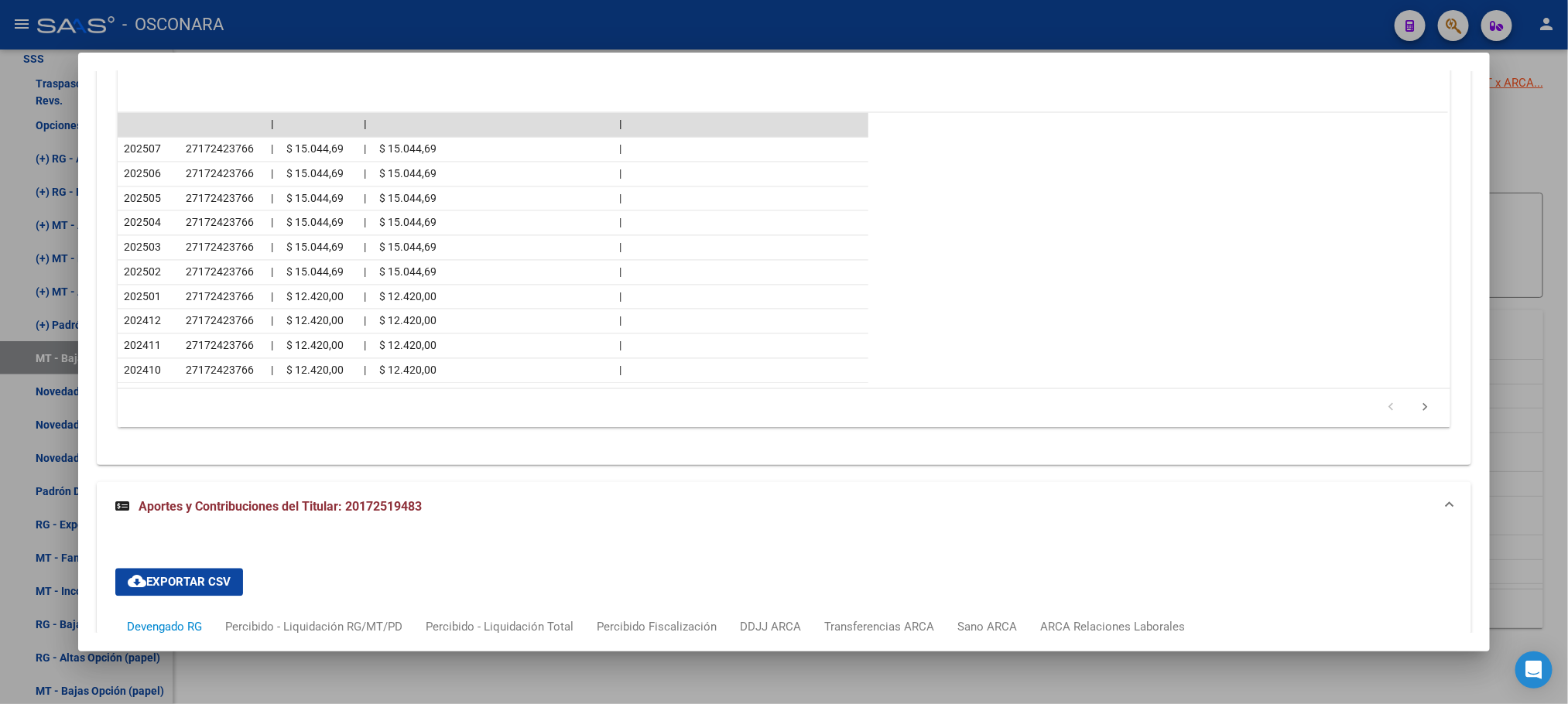
click at [1529, 131] on div at bounding box center [784, 352] width 1568 height 704
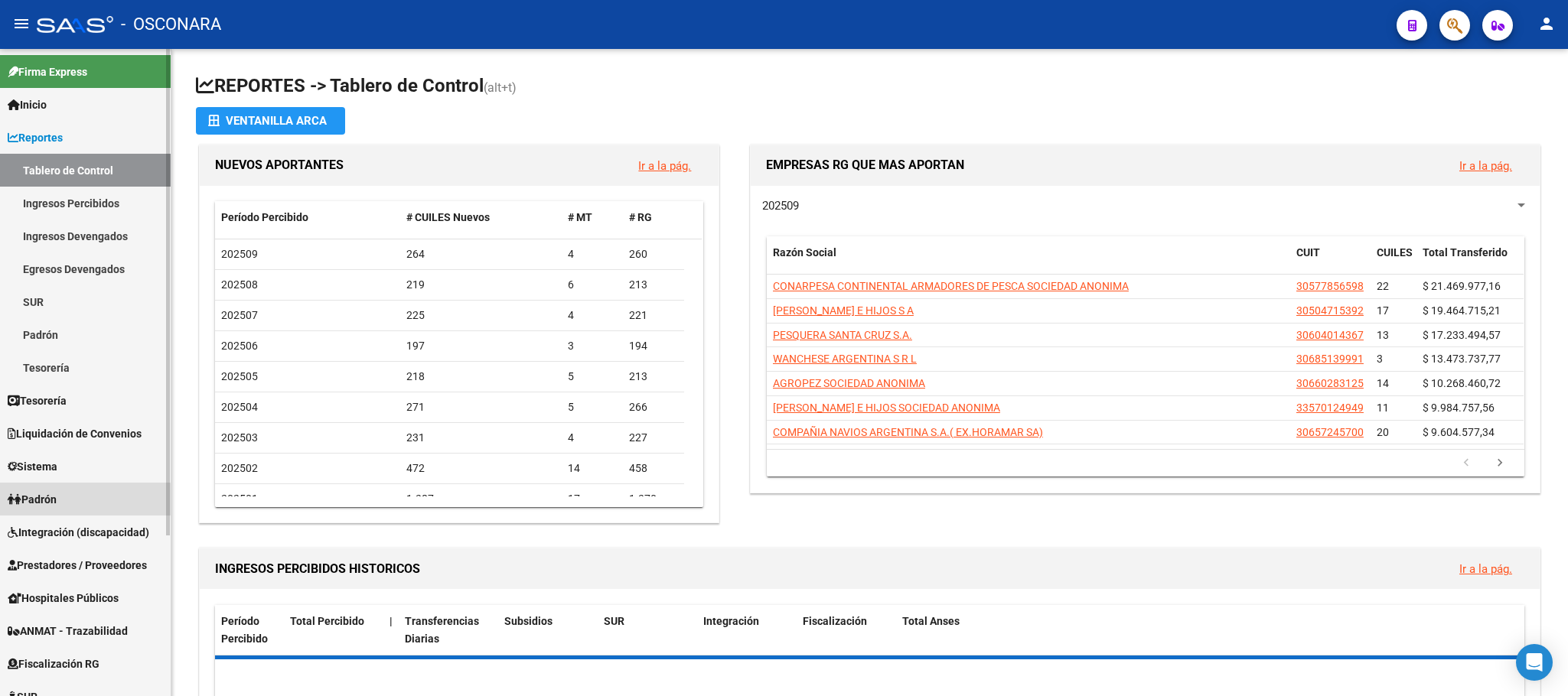
click at [56, 502] on span "Padrón" at bounding box center [32, 499] width 49 height 16
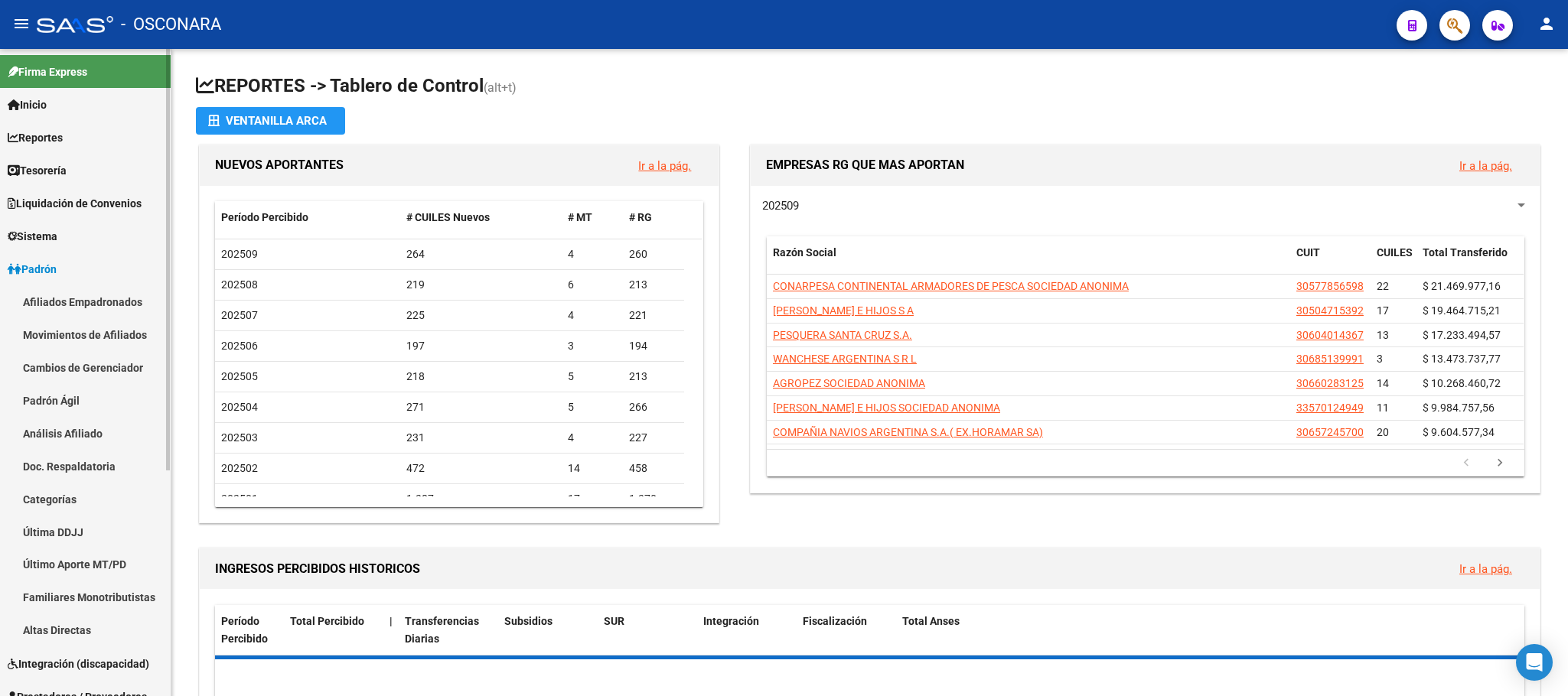
click at [87, 388] on link "Padrón Ágil" at bounding box center [86, 400] width 171 height 33
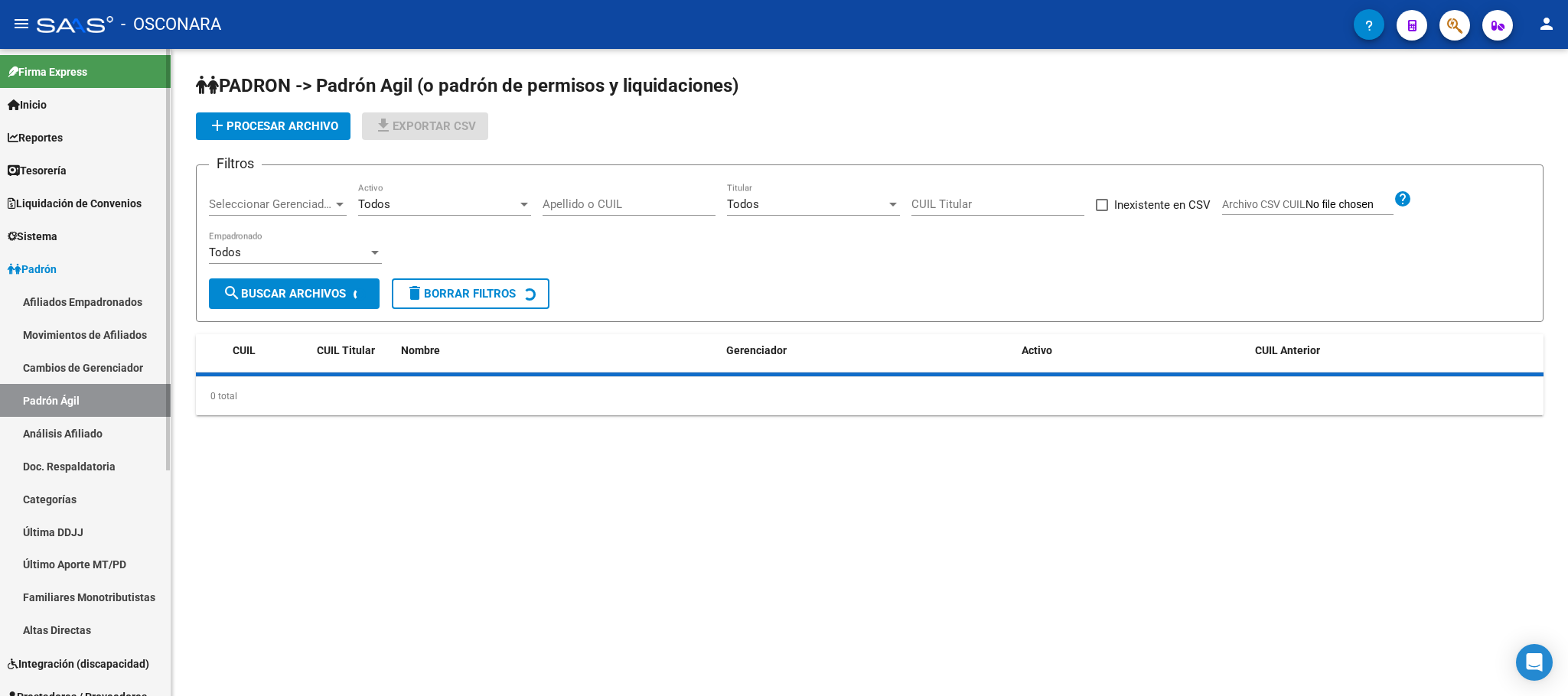
click at [94, 418] on link "Análisis Afiliado" at bounding box center [86, 433] width 171 height 33
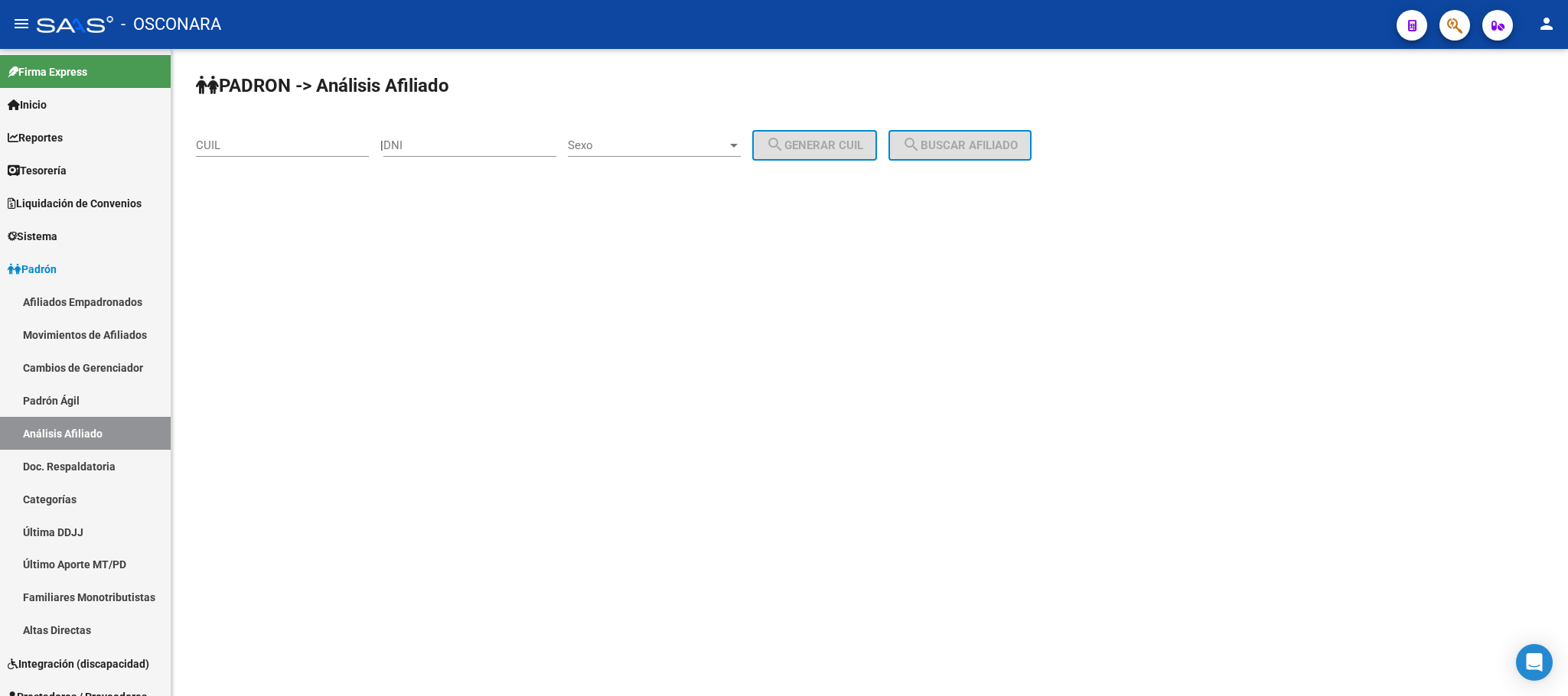
click at [264, 143] on input "CUIL" at bounding box center [282, 145] width 173 height 14
paste input "27-17242376-6"
type input "27-17242376-6"
click at [1031, 141] on button "search Buscar afiliado" at bounding box center [959, 146] width 143 height 31
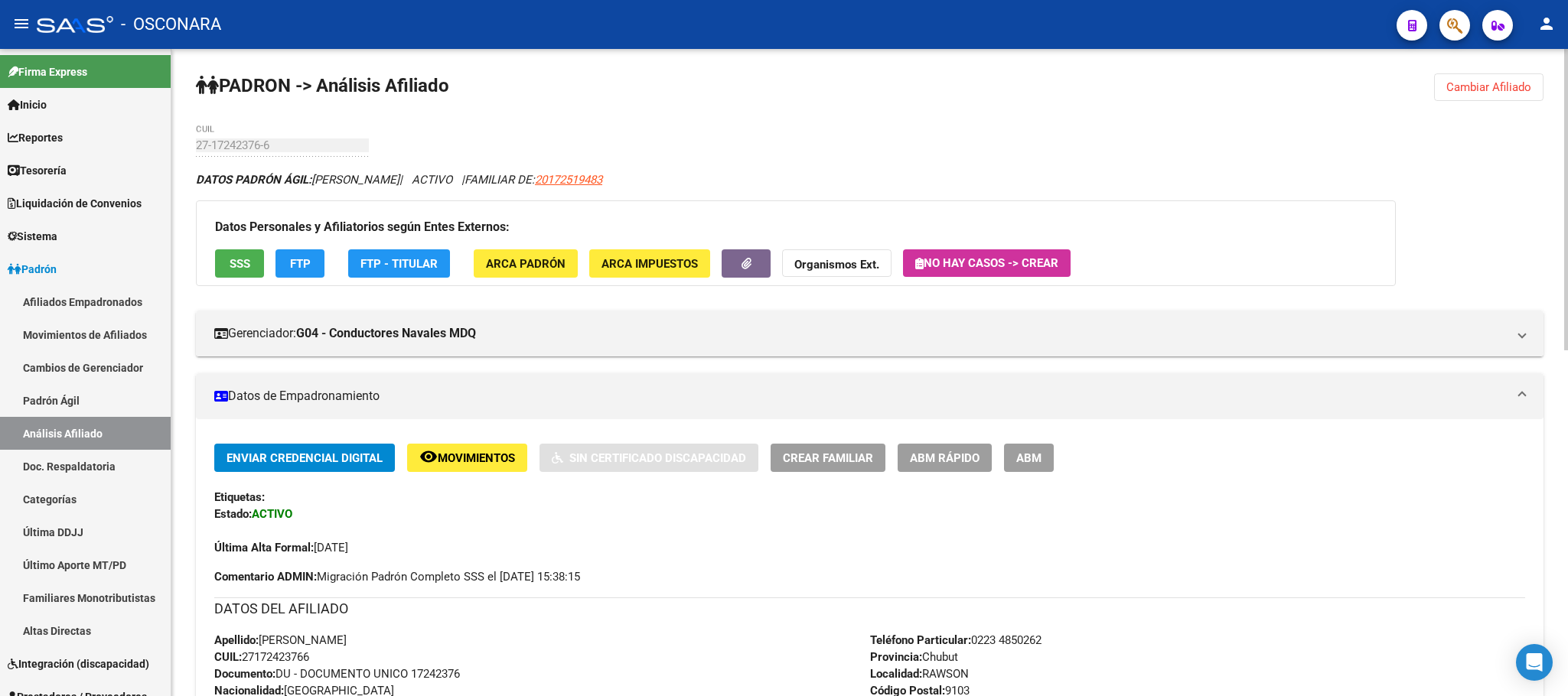
click at [220, 251] on button "SSS" at bounding box center [239, 263] width 49 height 28
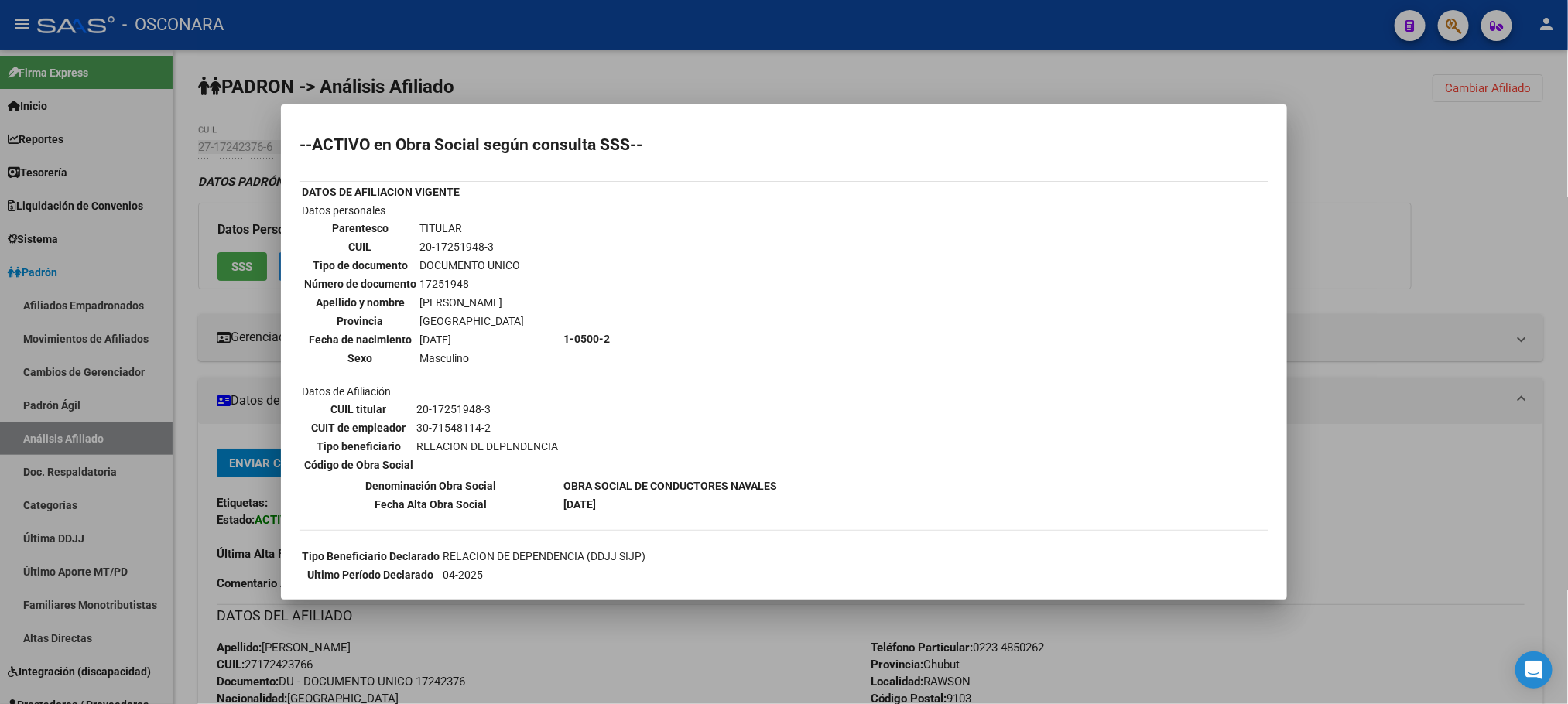
click at [617, 668] on div at bounding box center [784, 352] width 1568 height 704
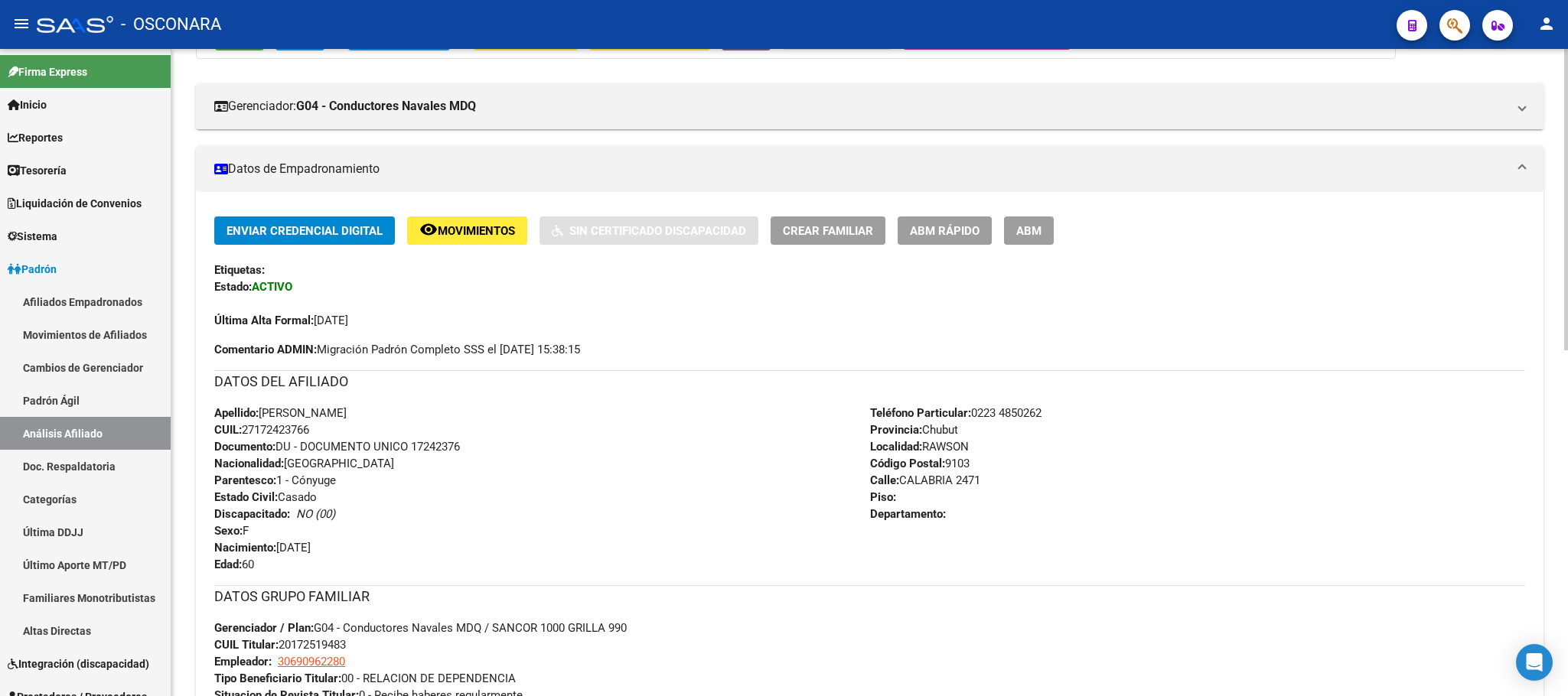
scroll to position [229, 0]
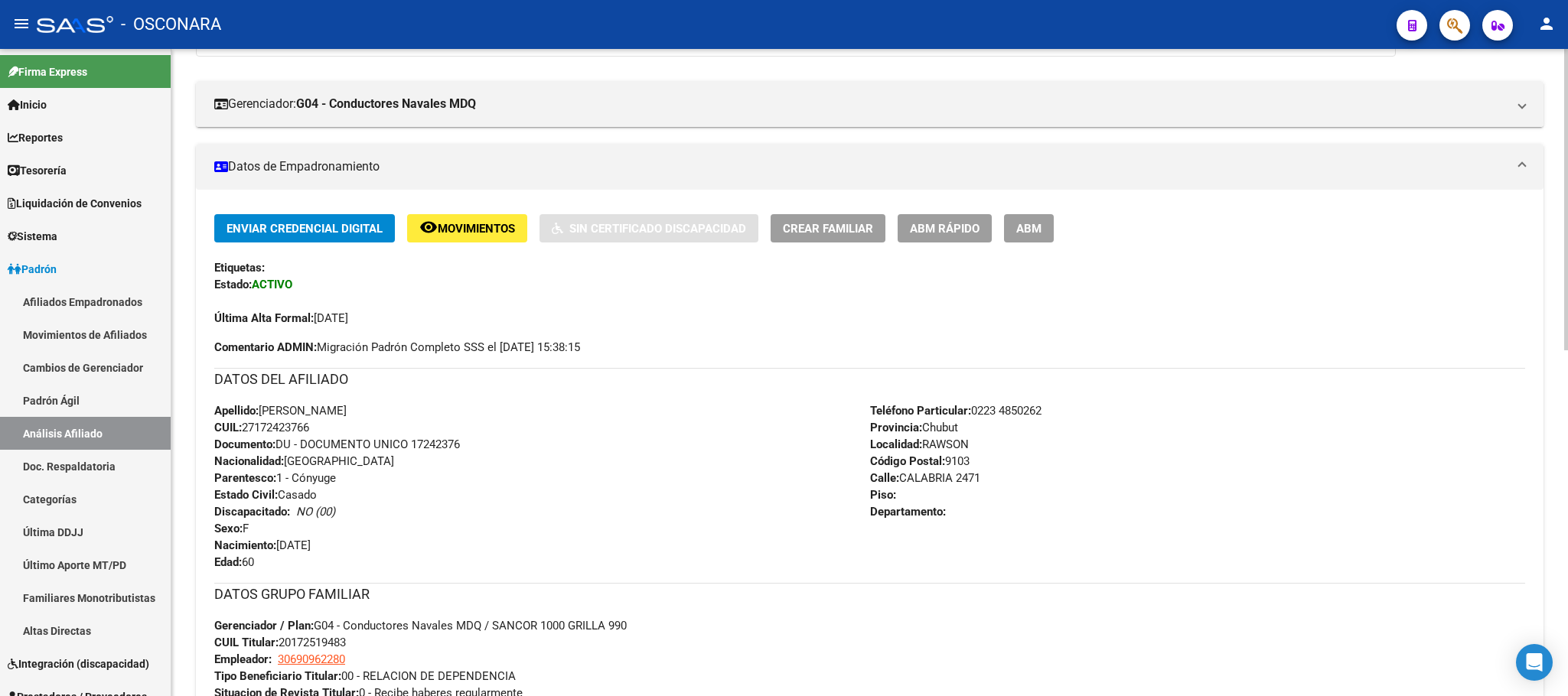
drag, startPoint x: 260, startPoint y: 409, endPoint x: 370, endPoint y: 407, distance: 110.0
click at [370, 407] on div "Apellido: [PERSON_NAME]: 27172423766 Documento: DU - DOCUMENTO UNICO 17242376 N…" at bounding box center [541, 486] width 656 height 168
copy span "[PERSON_NAME]"
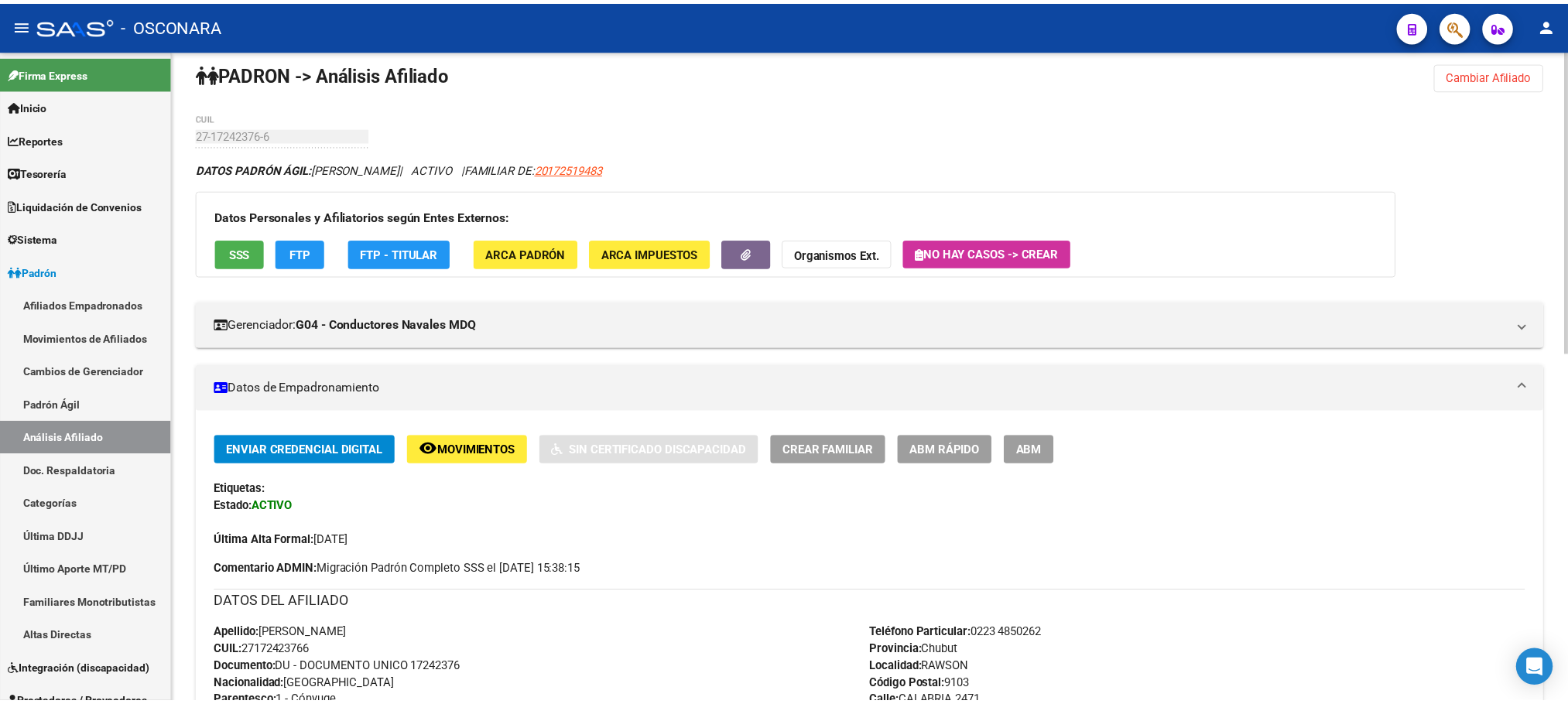
scroll to position [0, 0]
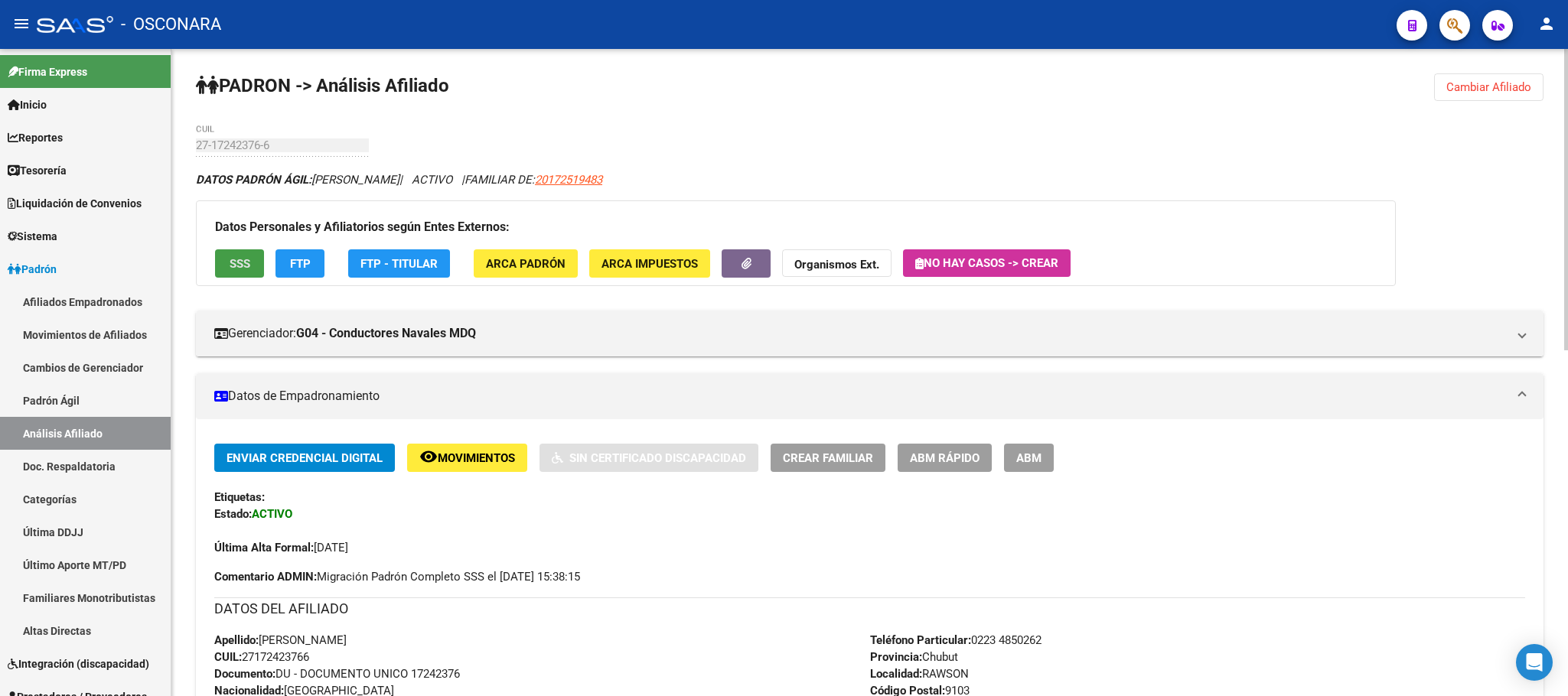
click at [232, 257] on span "SSS" at bounding box center [239, 264] width 21 height 14
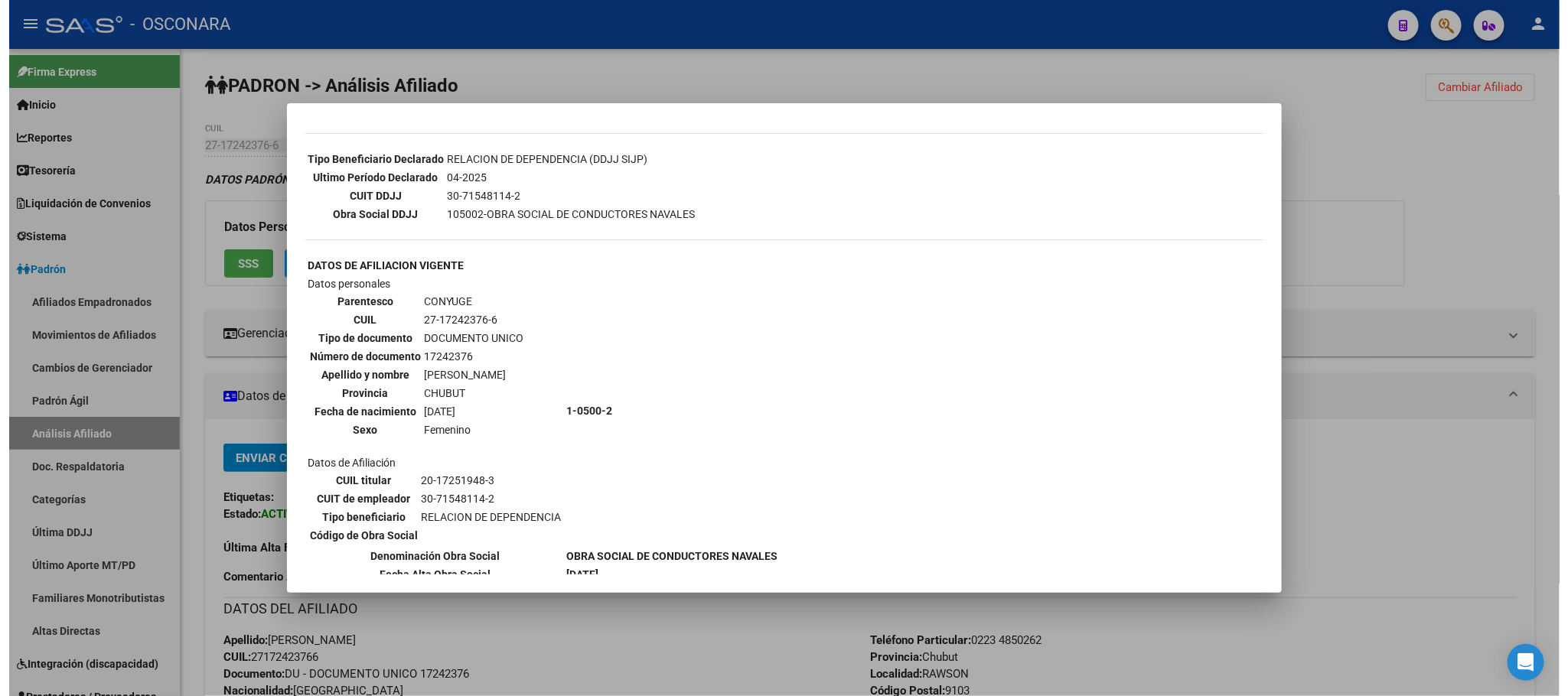
scroll to position [416, 0]
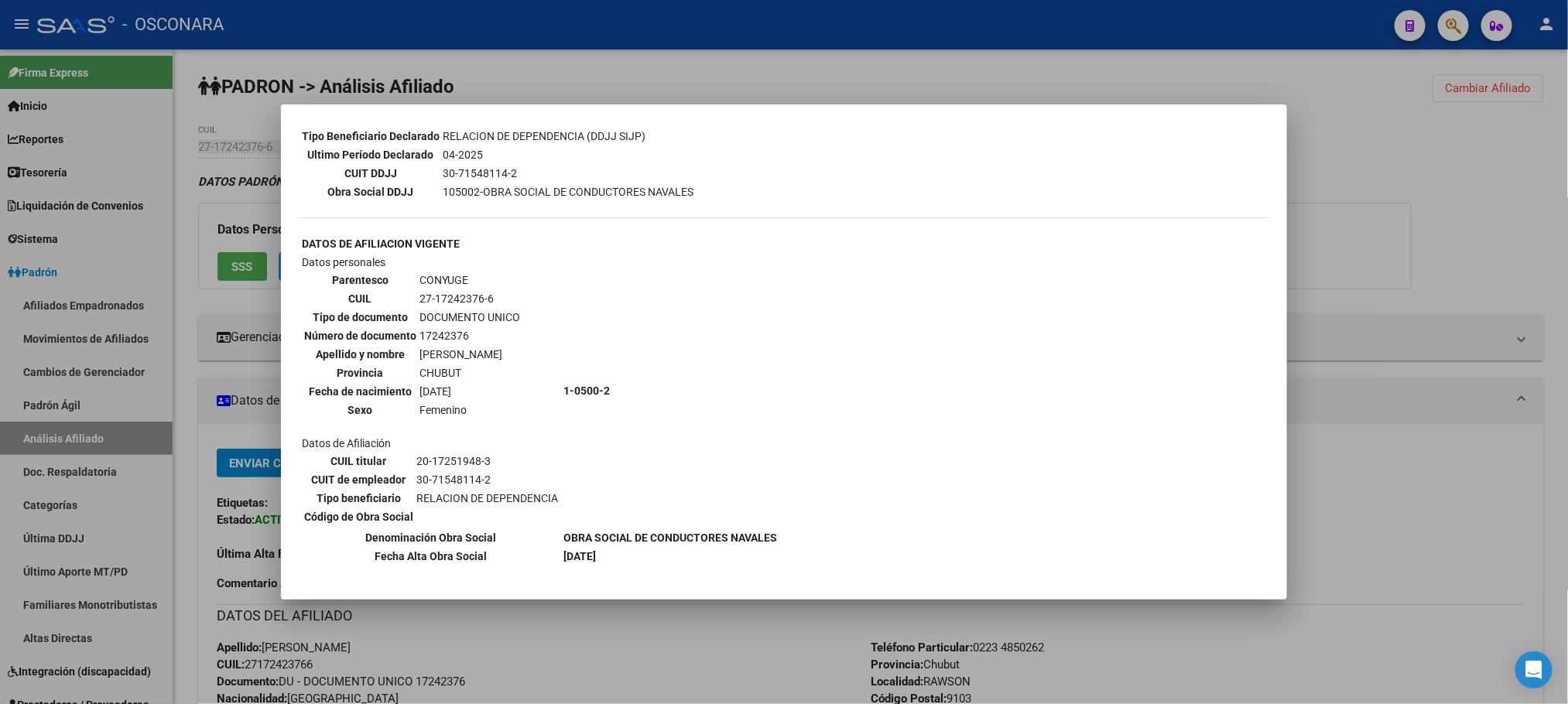
click at [688, 79] on div at bounding box center [784, 352] width 1568 height 704
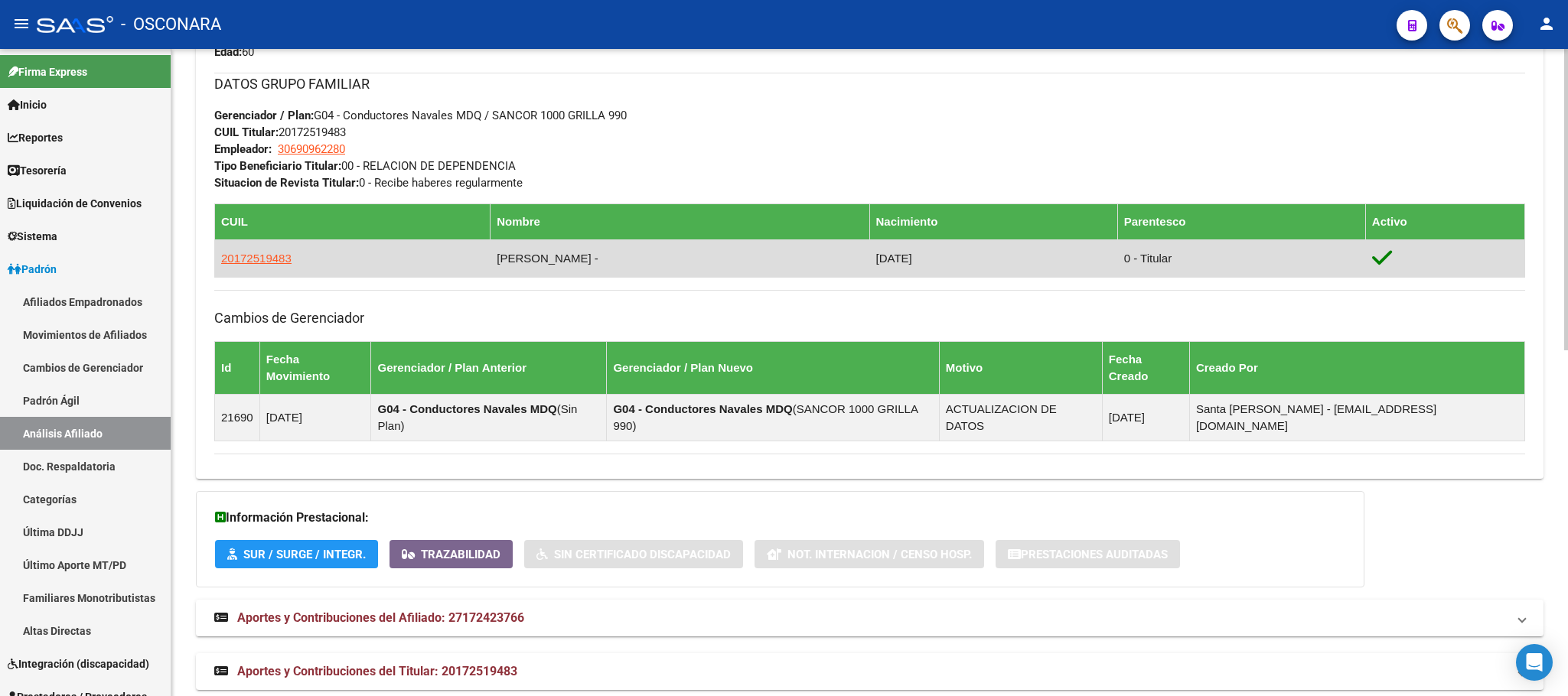
scroll to position [741, 0]
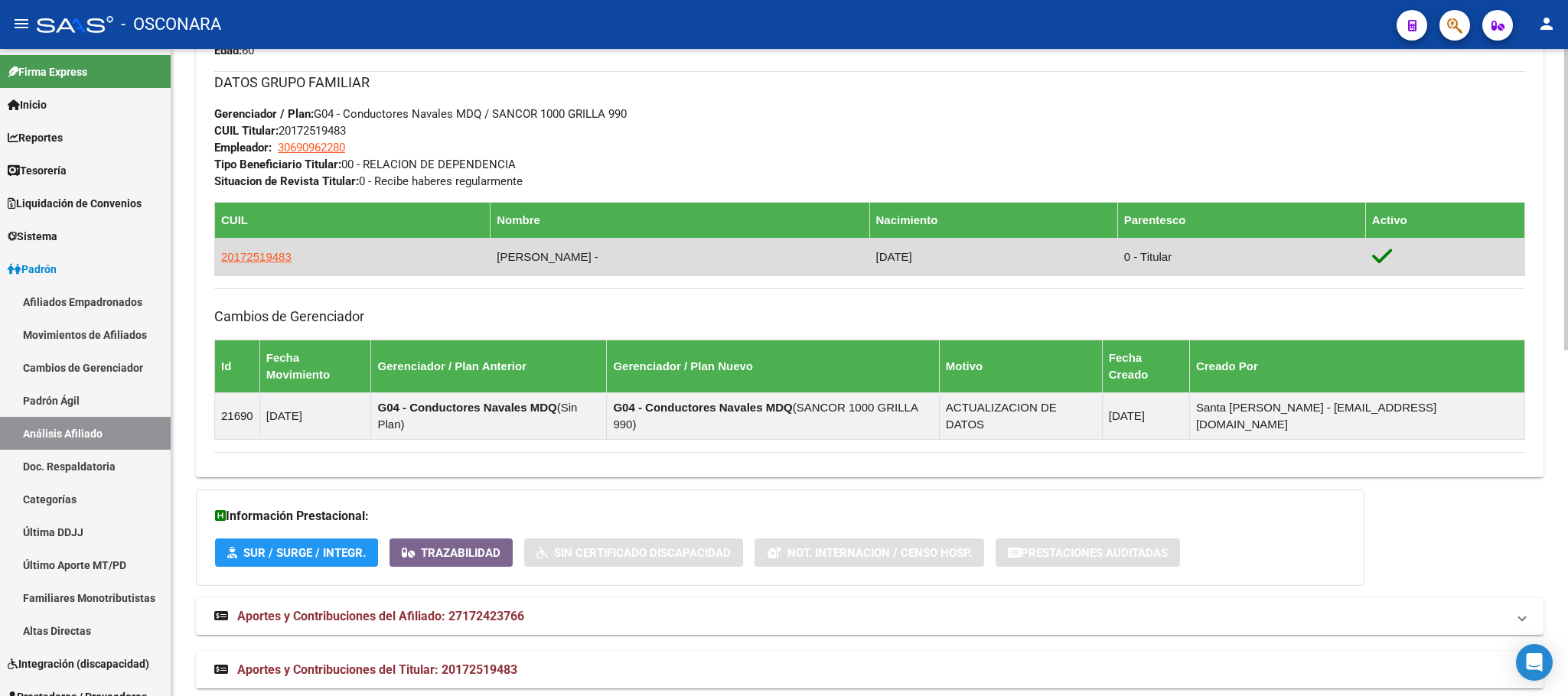
drag, startPoint x: 615, startPoint y: 262, endPoint x: 218, endPoint y: 255, distance: 397.1
click at [218, 255] on tr "20172519483 MOLINA [PERSON_NAME] - [DATE] 0 - Titular" at bounding box center [870, 256] width 1310 height 37
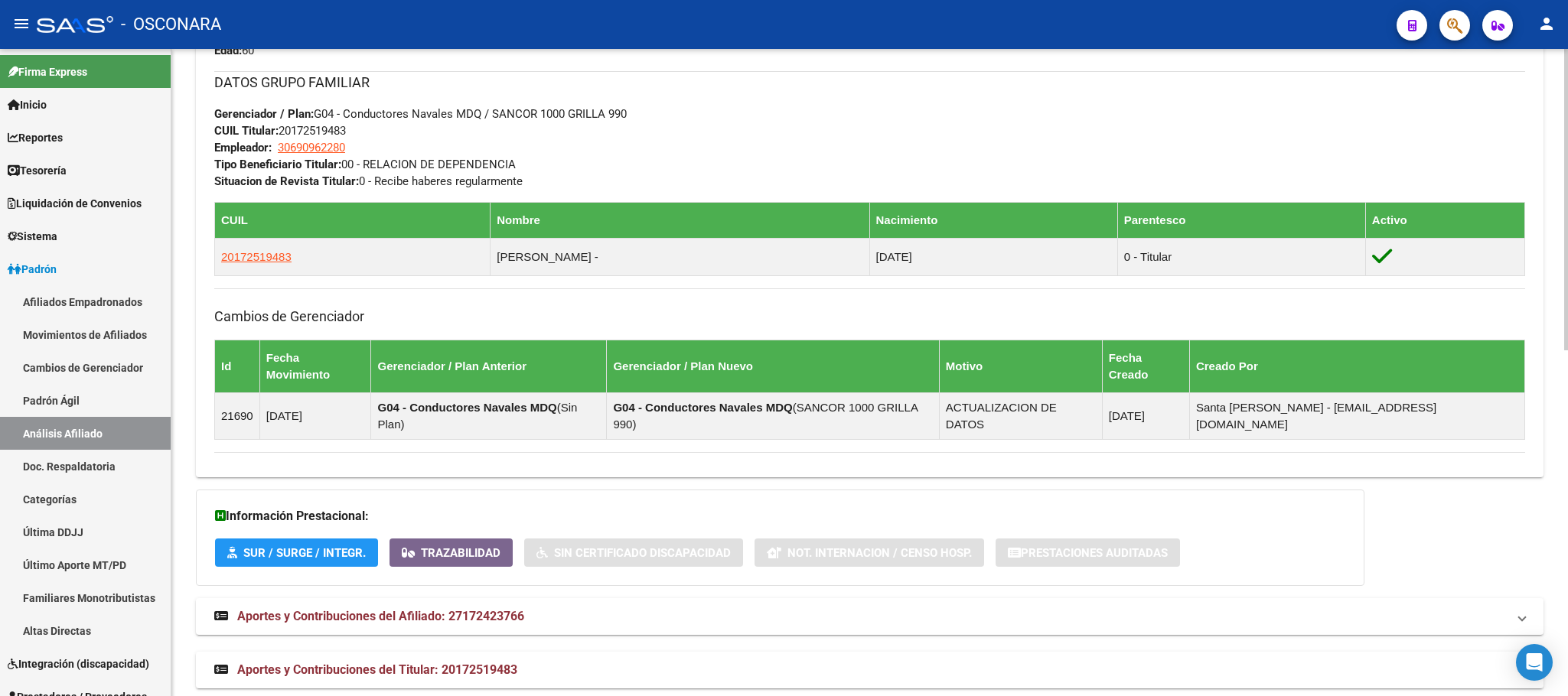
copy tr "20172519483 MOLINA [PERSON_NAME] -"
click at [56, 398] on link "Padrón Ágil" at bounding box center [86, 400] width 171 height 33
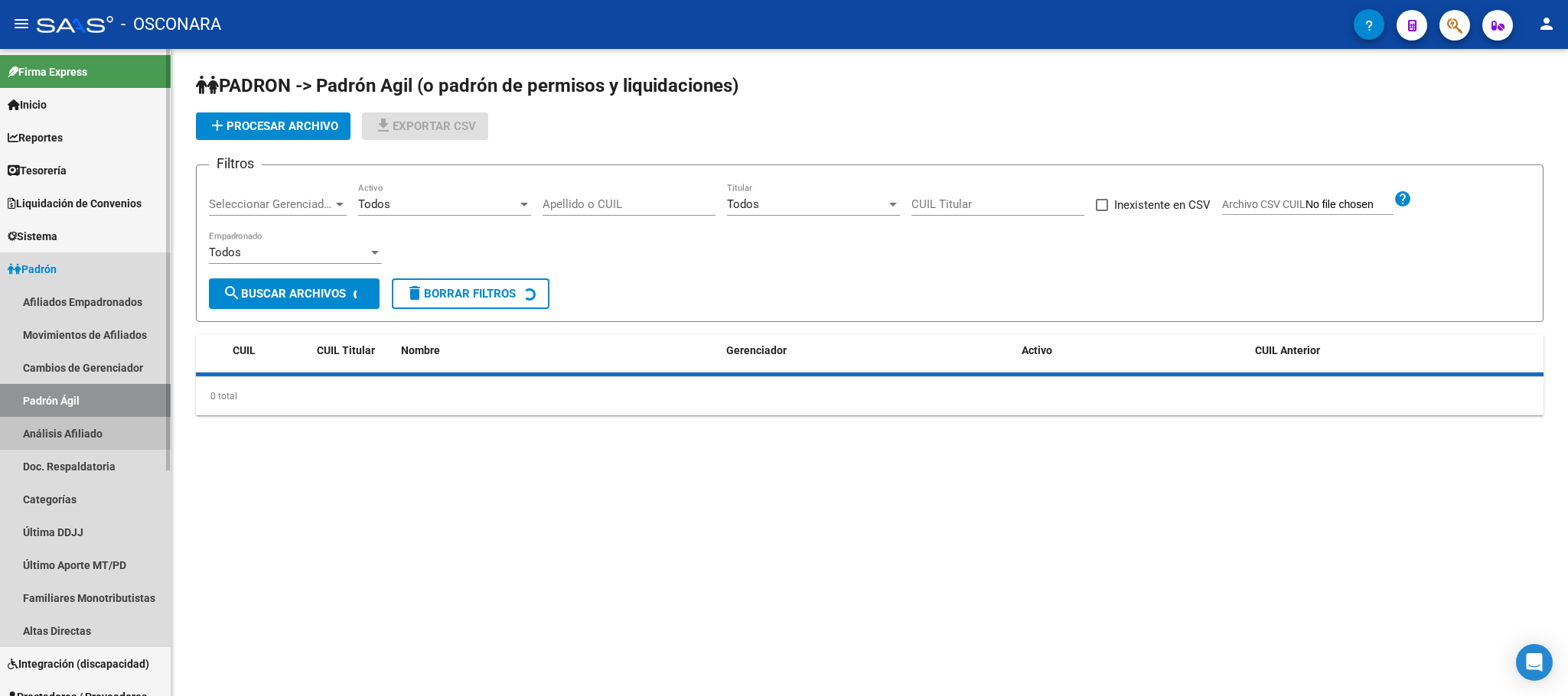
click at [74, 431] on link "Análisis Afiliado" at bounding box center [86, 433] width 171 height 33
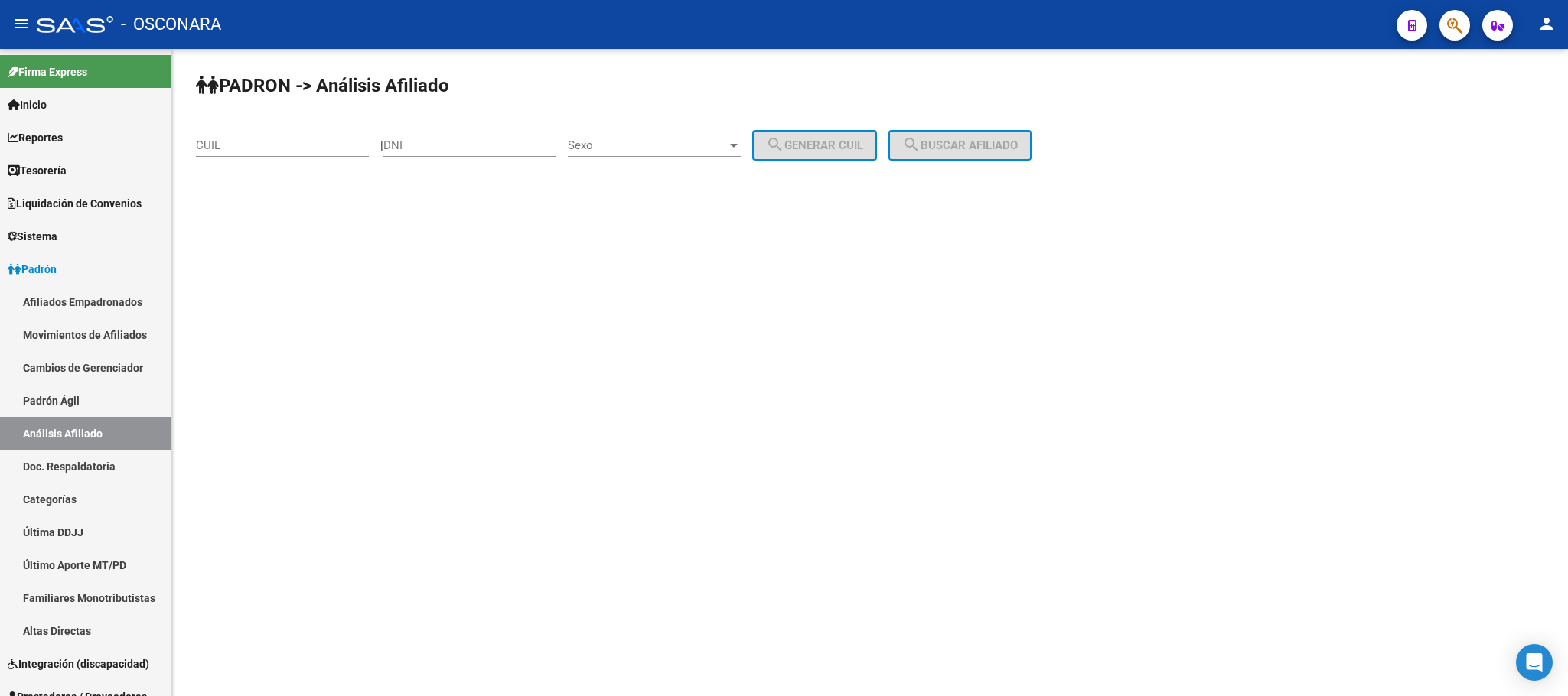
click at [248, 146] on input "CUIL" at bounding box center [282, 145] width 173 height 14
paste input "23-34785695-9"
type input "23-34785695-9"
click at [1017, 140] on span "search Buscar afiliado" at bounding box center [959, 145] width 116 height 14
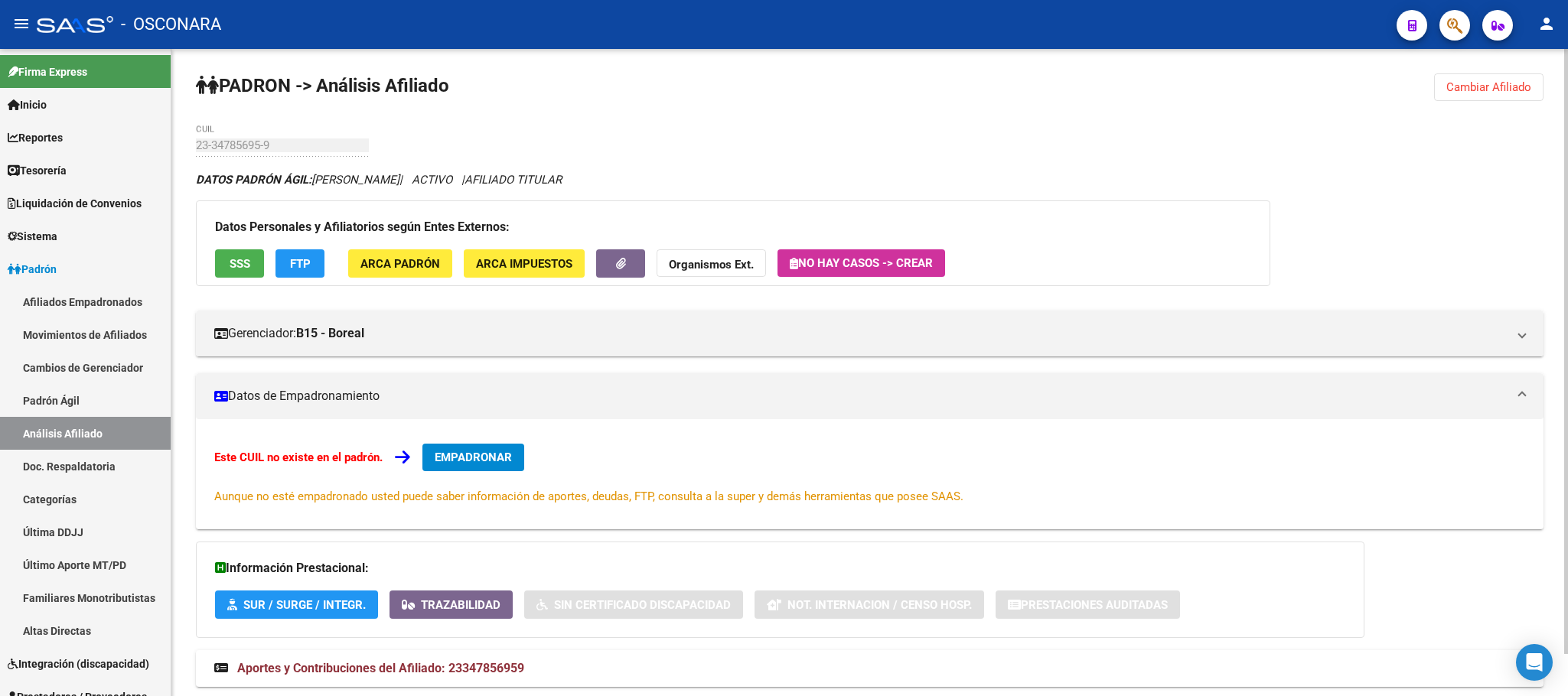
scroll to position [45, 0]
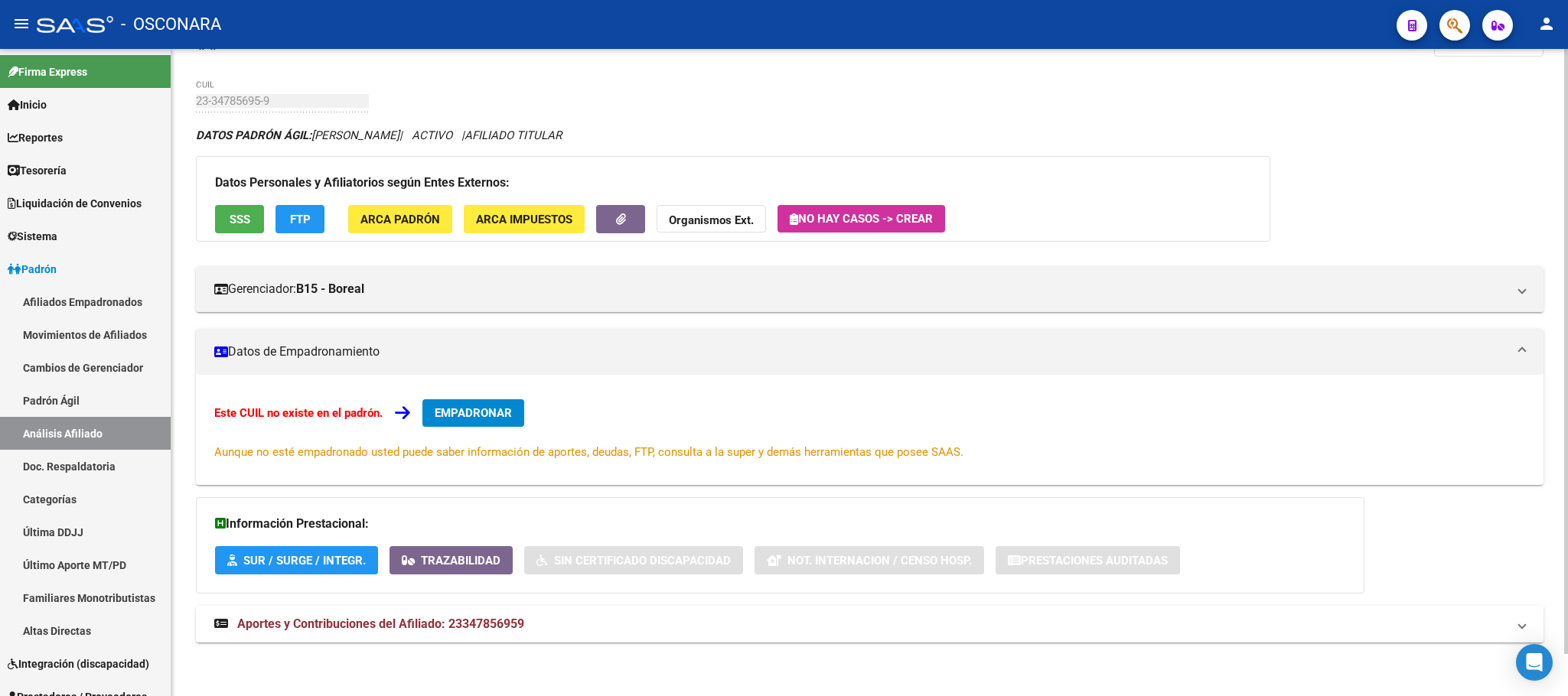
click at [389, 615] on mat-expansion-panel-header "Aportes y Contribuciones del Afiliado: 23347856959" at bounding box center [869, 624] width 1348 height 36
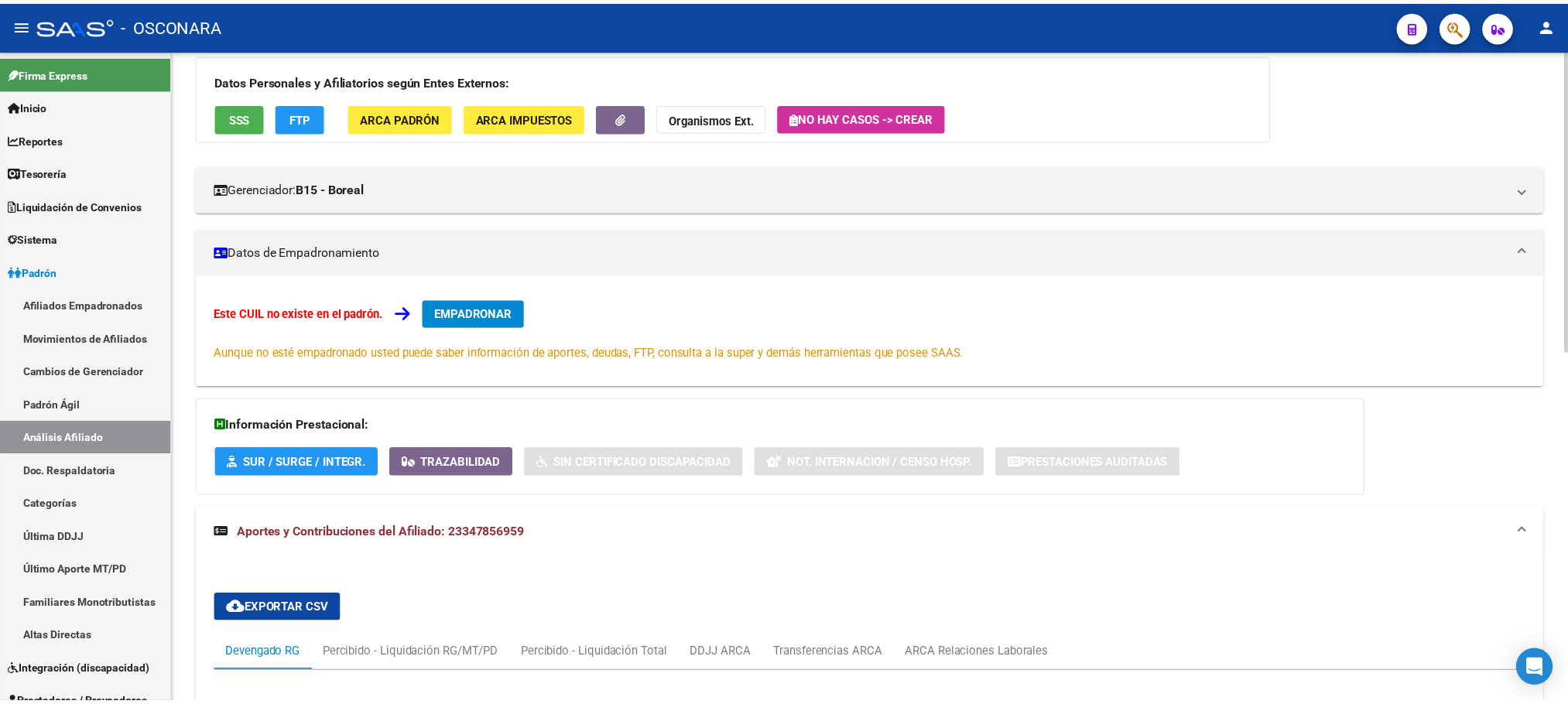
scroll to position [0, 0]
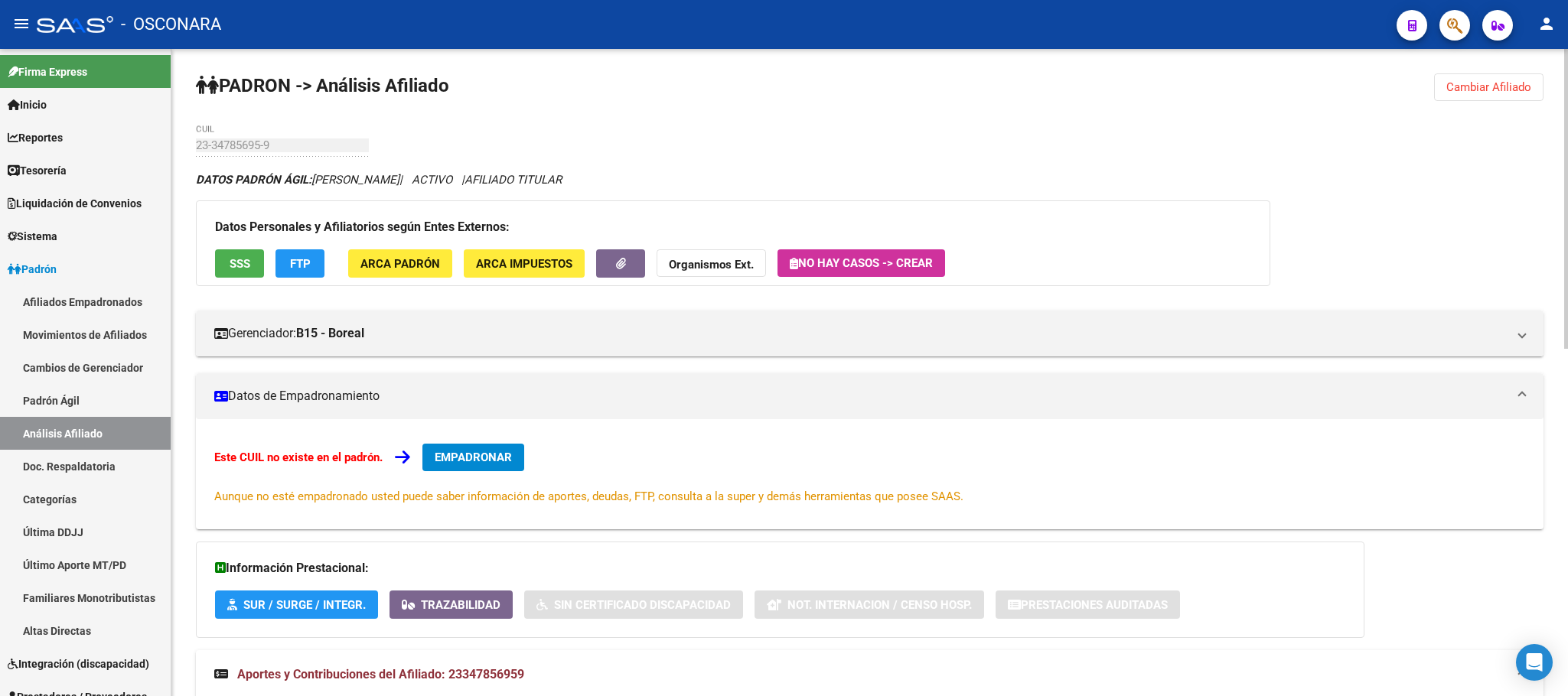
click at [292, 252] on button "FTP" at bounding box center [300, 263] width 49 height 28
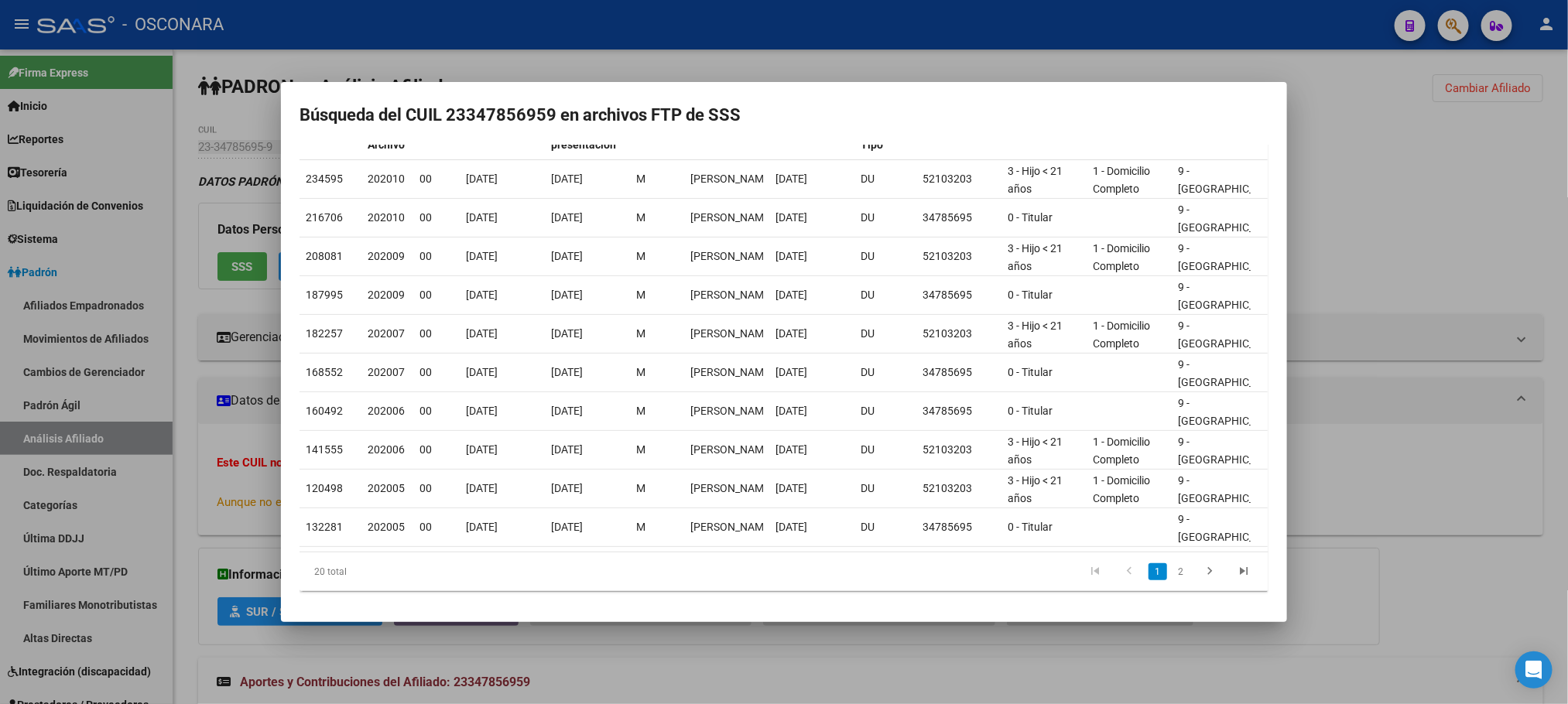
click at [664, 676] on div at bounding box center [784, 352] width 1568 height 704
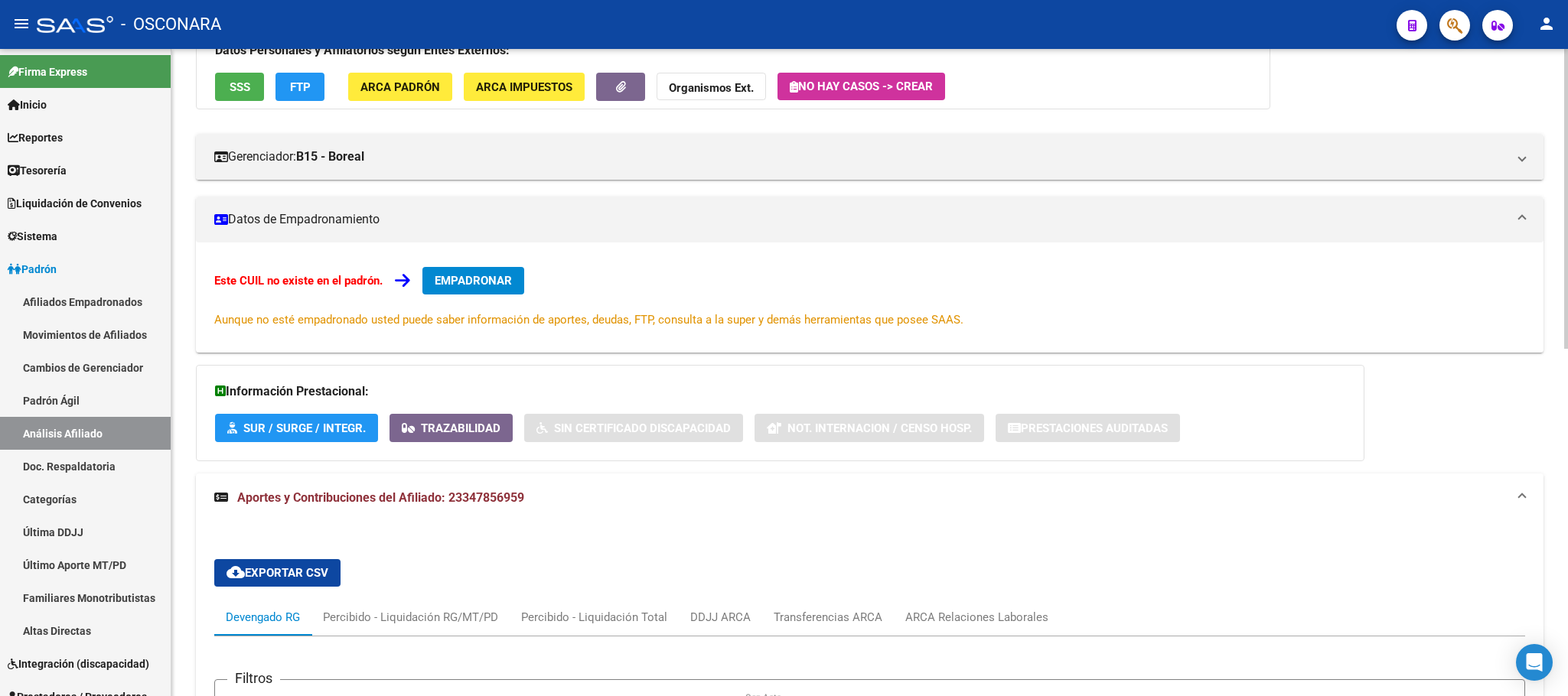
scroll to position [636, 0]
